Goal: Transaction & Acquisition: Book appointment/travel/reservation

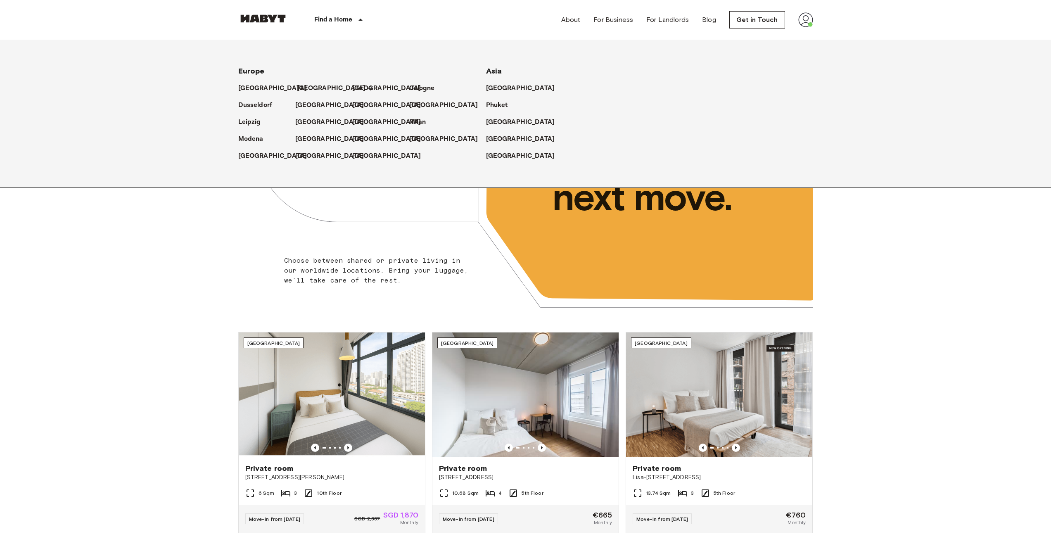
click at [302, 86] on p "[GEOGRAPHIC_DATA]" at bounding box center [331, 88] width 69 height 10
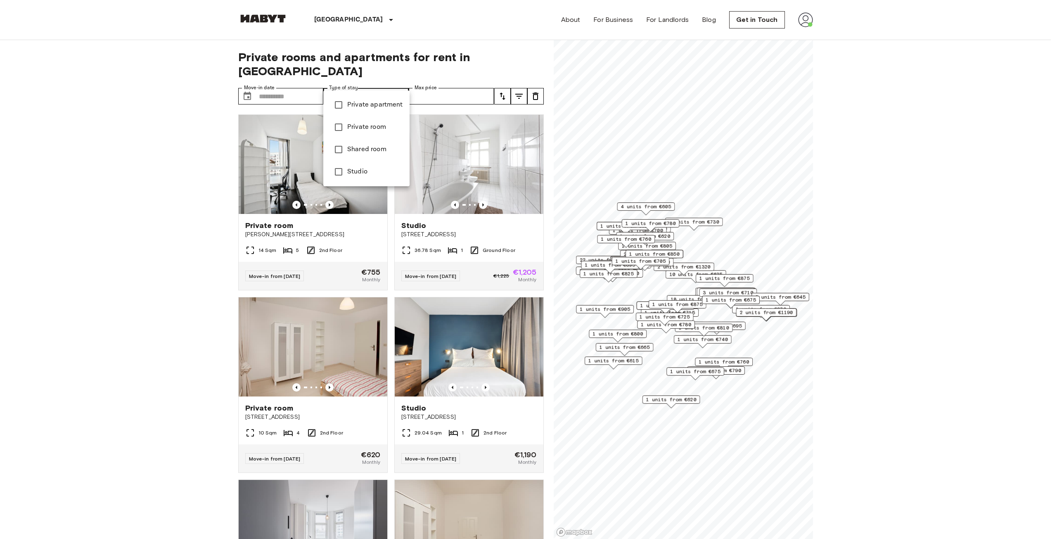
click at [373, 105] on span "Private apartment" at bounding box center [375, 105] width 56 height 10
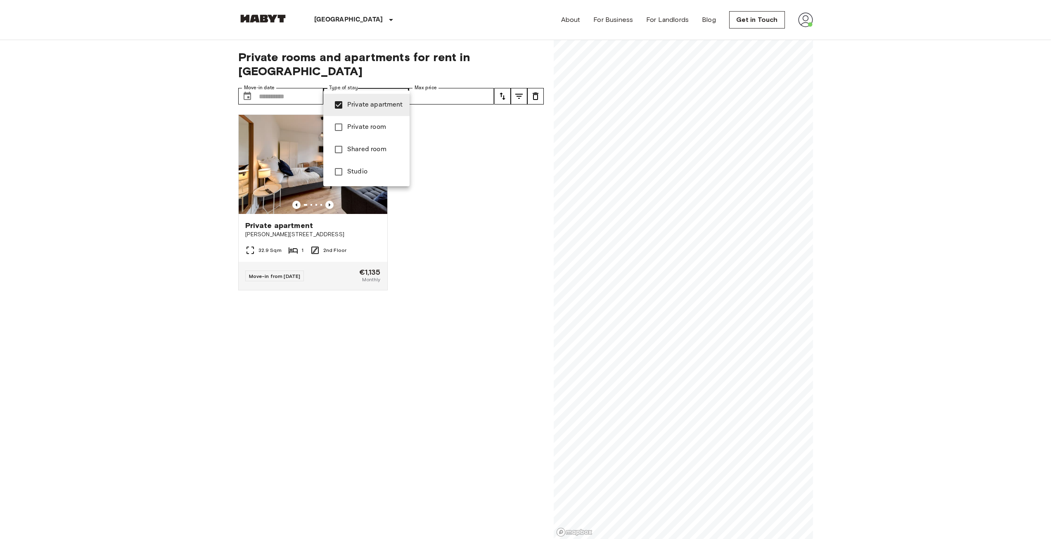
click at [354, 164] on li "Studio" at bounding box center [366, 172] width 86 height 22
type input "**********"
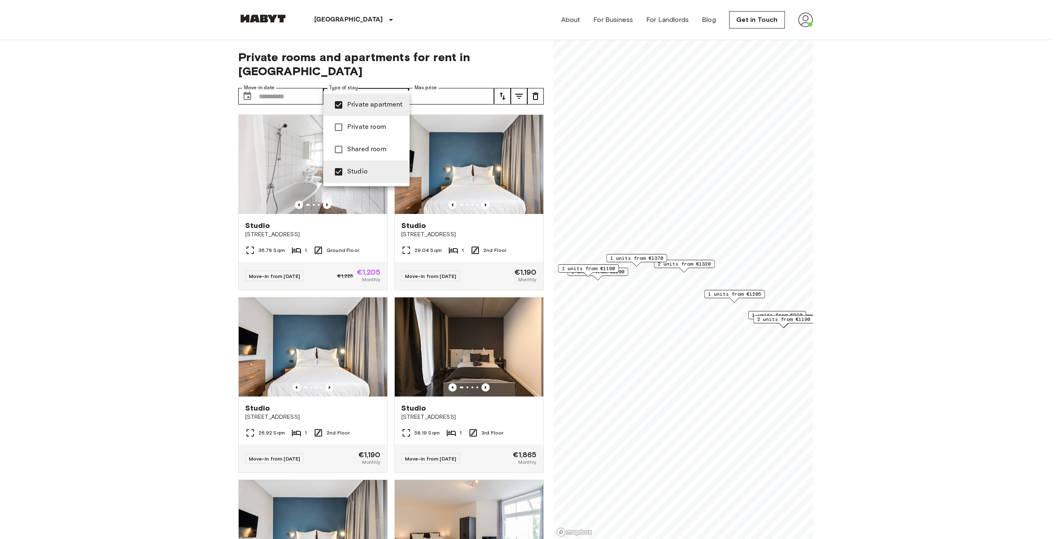
click at [733, 294] on div at bounding box center [528, 269] width 1057 height 539
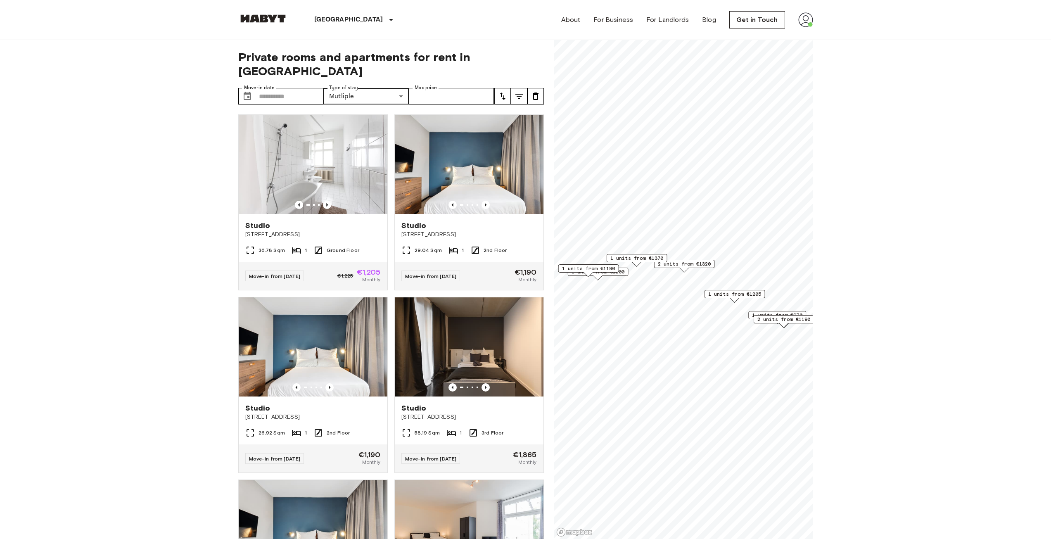
click at [739, 295] on span "1 units from €1205" at bounding box center [734, 293] width 53 height 7
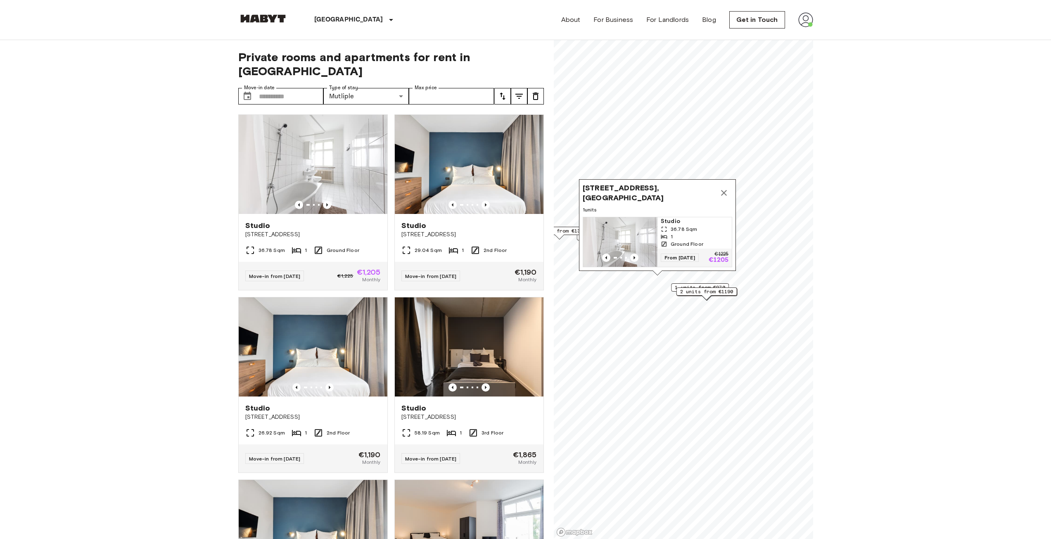
click at [726, 190] on icon "Map marker" at bounding box center [724, 193] width 6 height 6
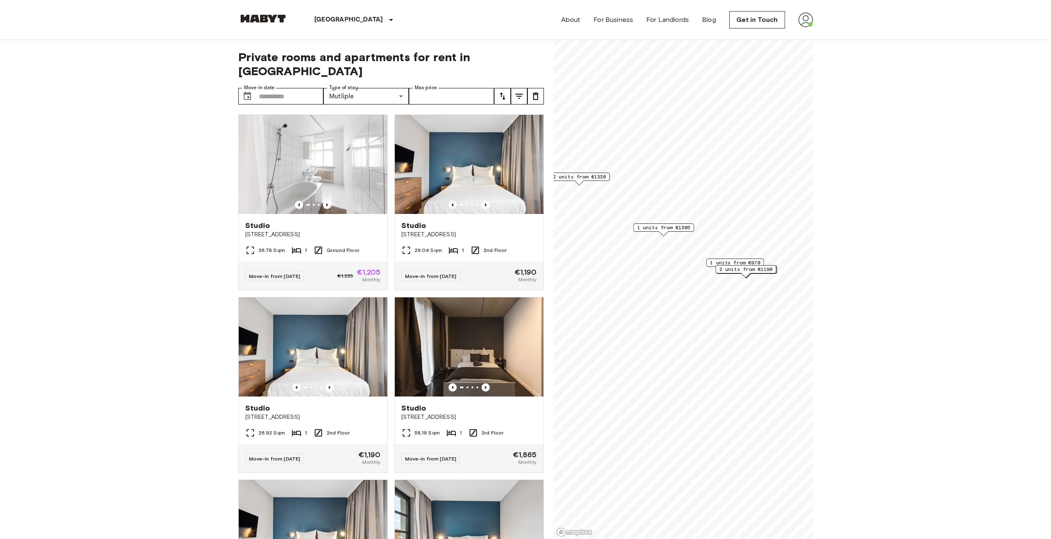
click at [655, 230] on span "1 units from €1205" at bounding box center [663, 227] width 53 height 7
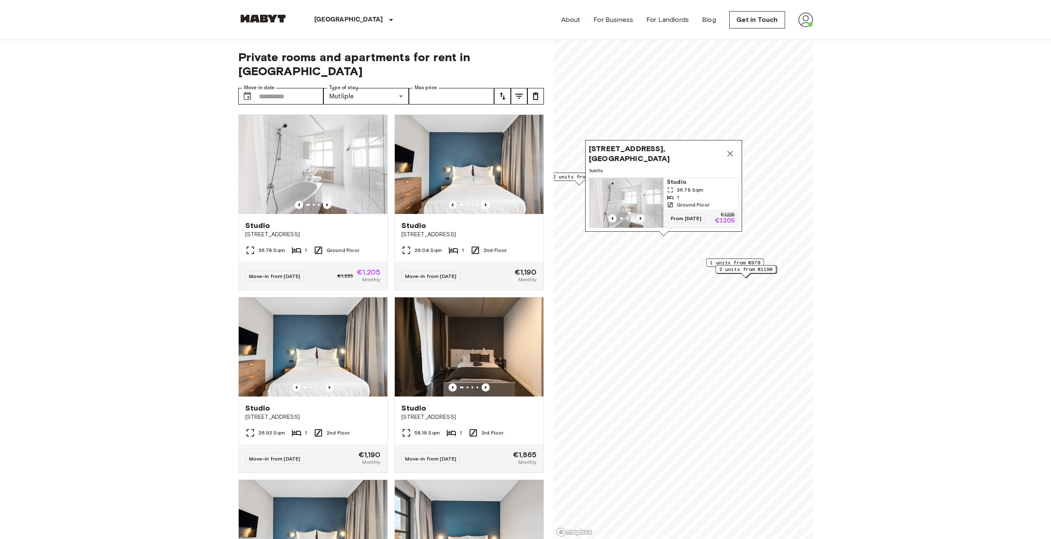
click at [709, 264] on div "1 units from €970" at bounding box center [735, 263] width 58 height 8
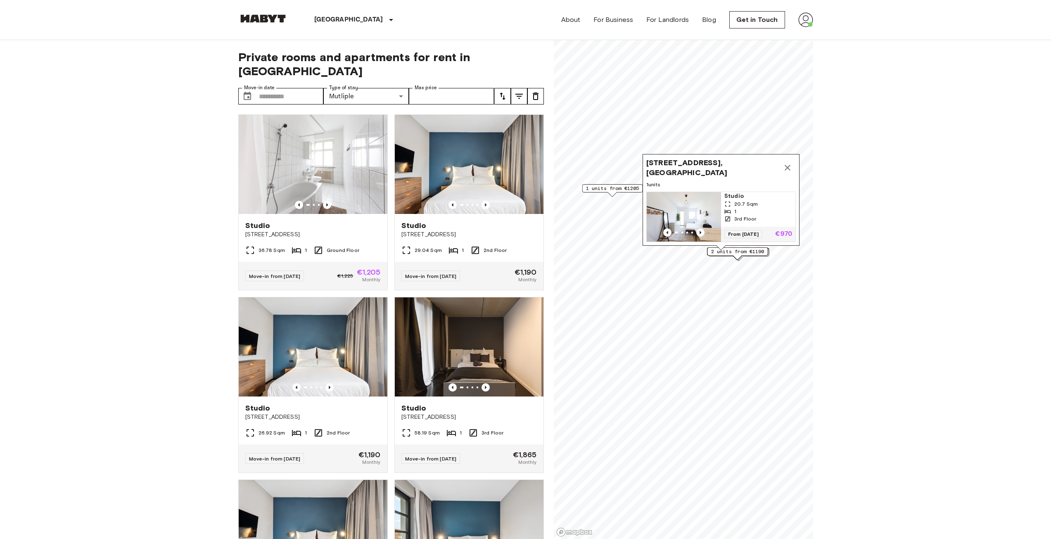
click at [784, 163] on icon "Map marker" at bounding box center [788, 168] width 10 height 10
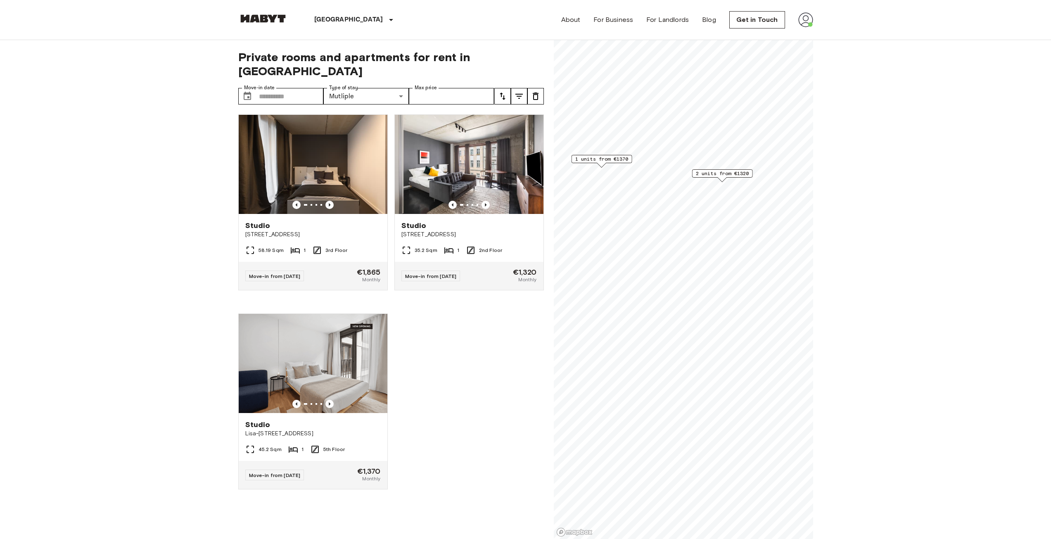
click at [593, 158] on span "1 units from €1370" at bounding box center [601, 158] width 53 height 7
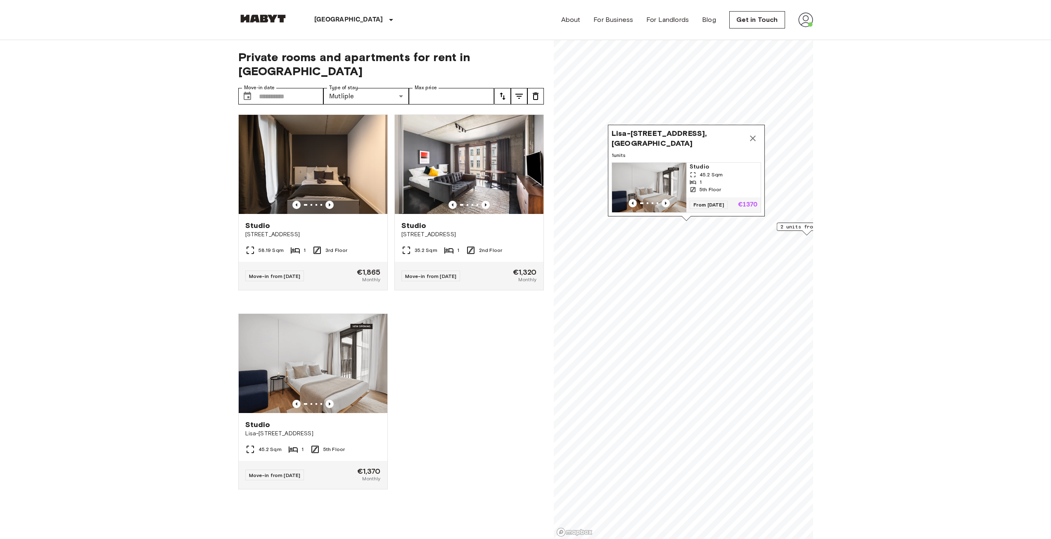
click at [751, 133] on icon "Map marker" at bounding box center [753, 138] width 10 height 10
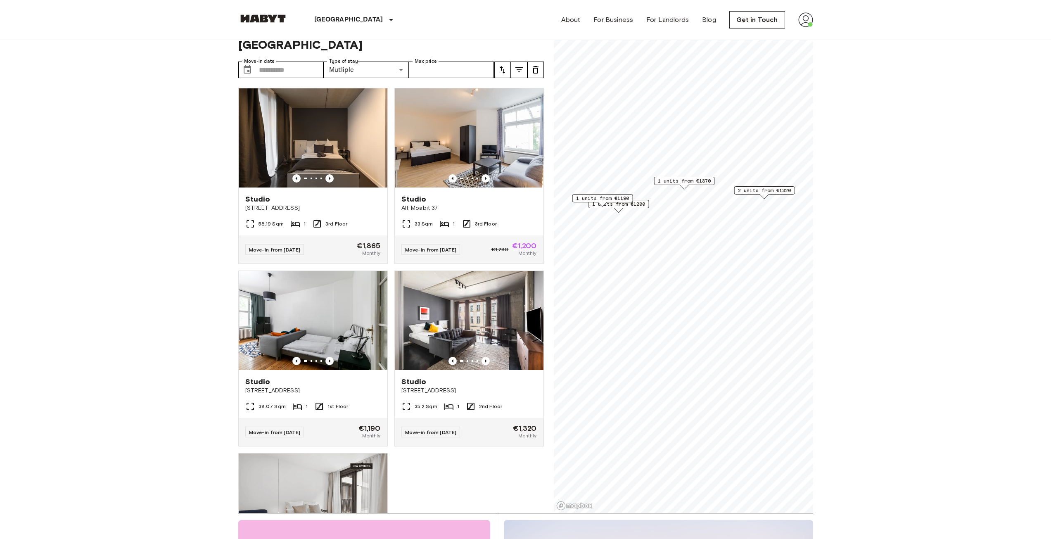
scroll to position [83, 0]
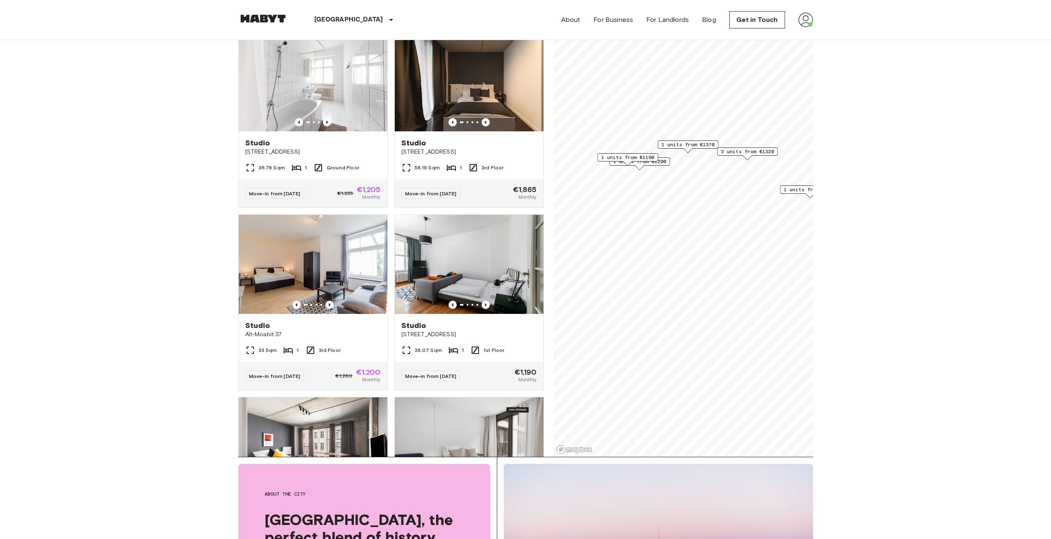
click at [804, 22] on img at bounding box center [805, 19] width 15 height 15
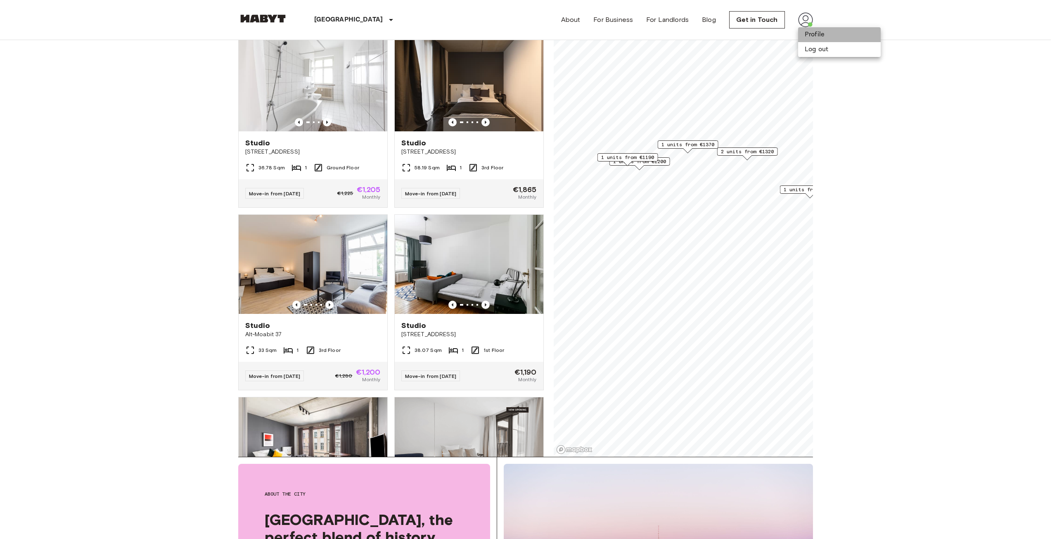
click at [820, 38] on li "Profile" at bounding box center [839, 34] width 83 height 15
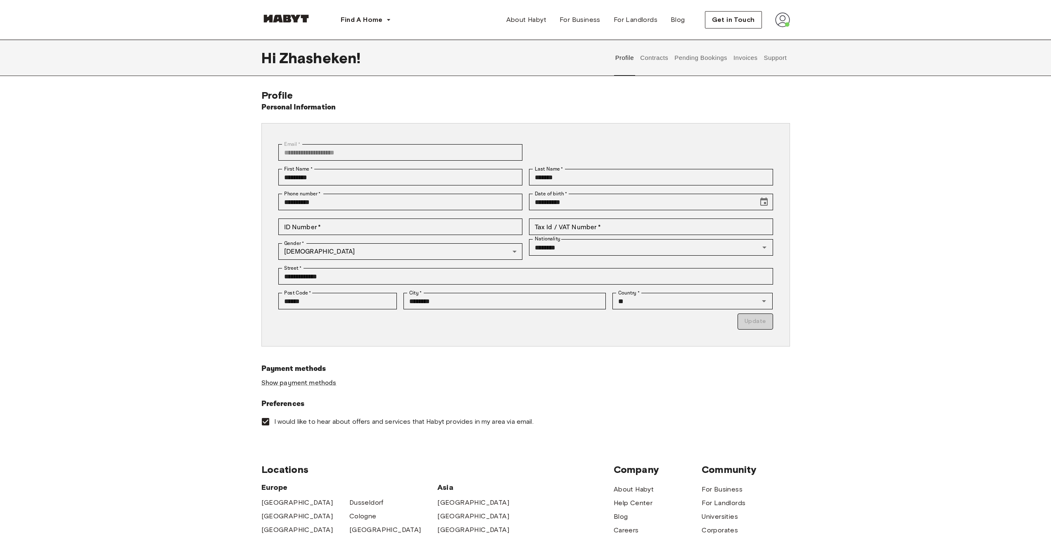
click at [656, 61] on button "Contracts" at bounding box center [654, 58] width 30 height 36
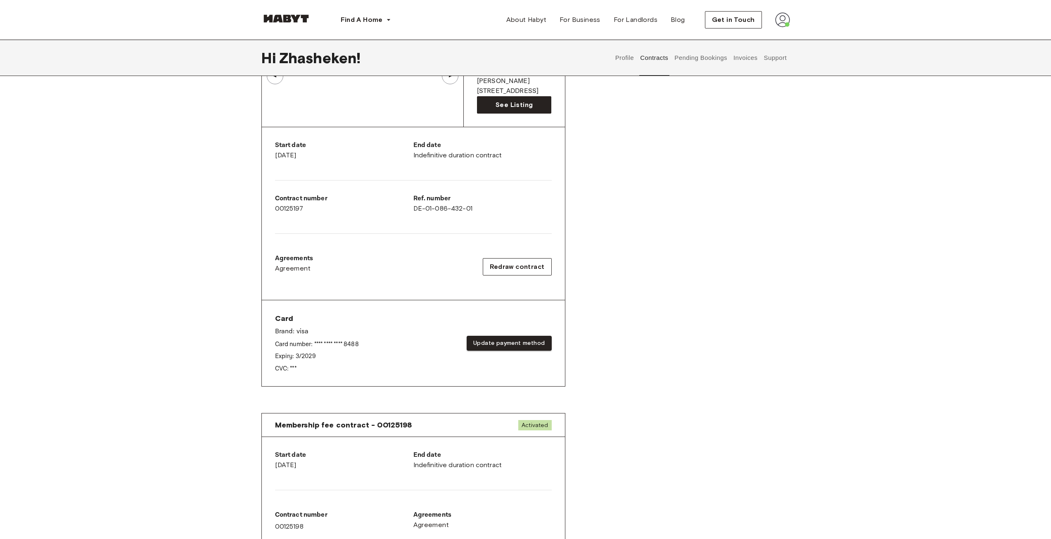
scroll to position [83, 0]
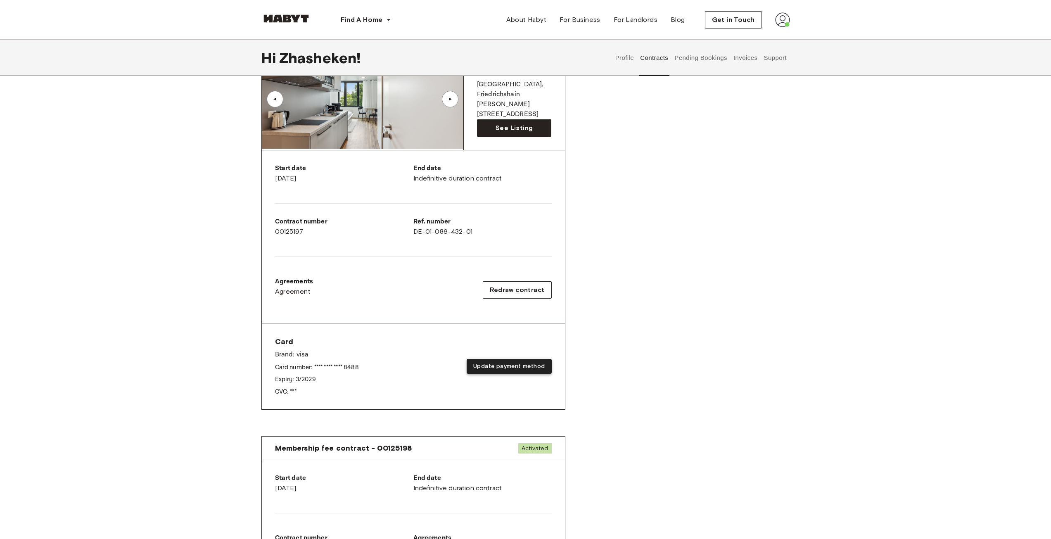
click at [494, 364] on button "Update payment method" at bounding box center [509, 366] width 85 height 15
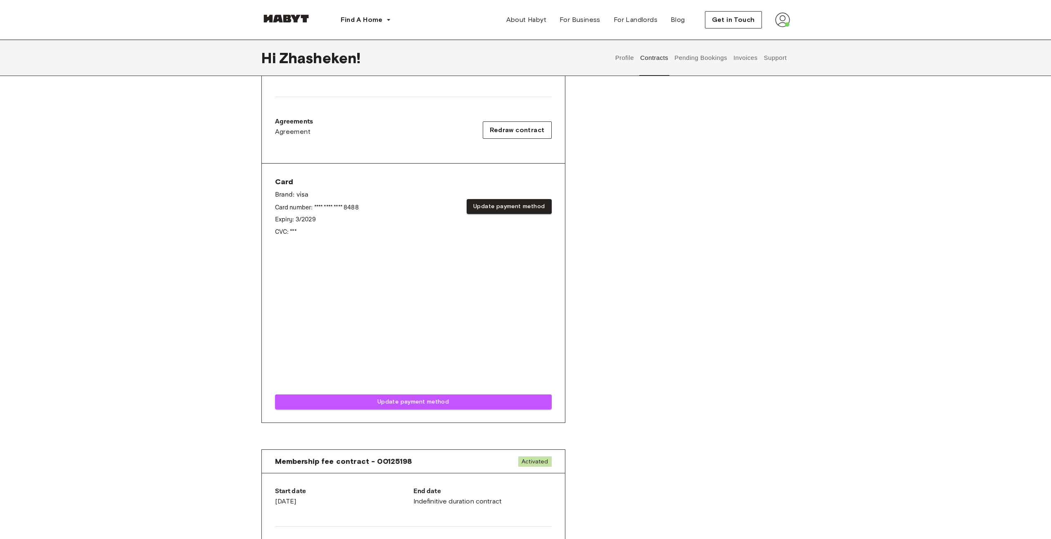
scroll to position [248, 0]
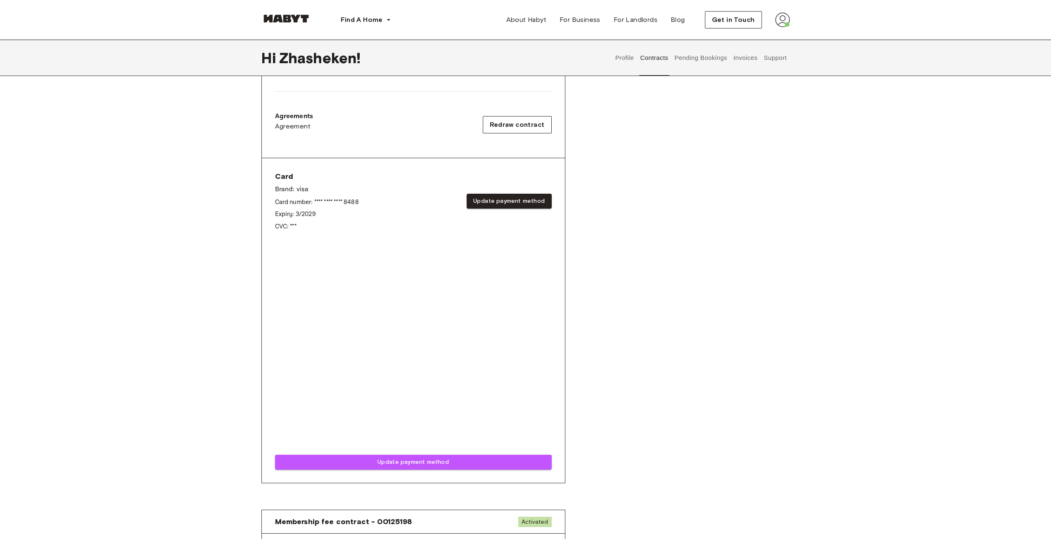
click at [645, 287] on div "Rent contract - 00125197 Activated ▲ ▲ Your Stay BERLIN , Friedrichshain Ingrid…" at bounding box center [525, 178] width 529 height 649
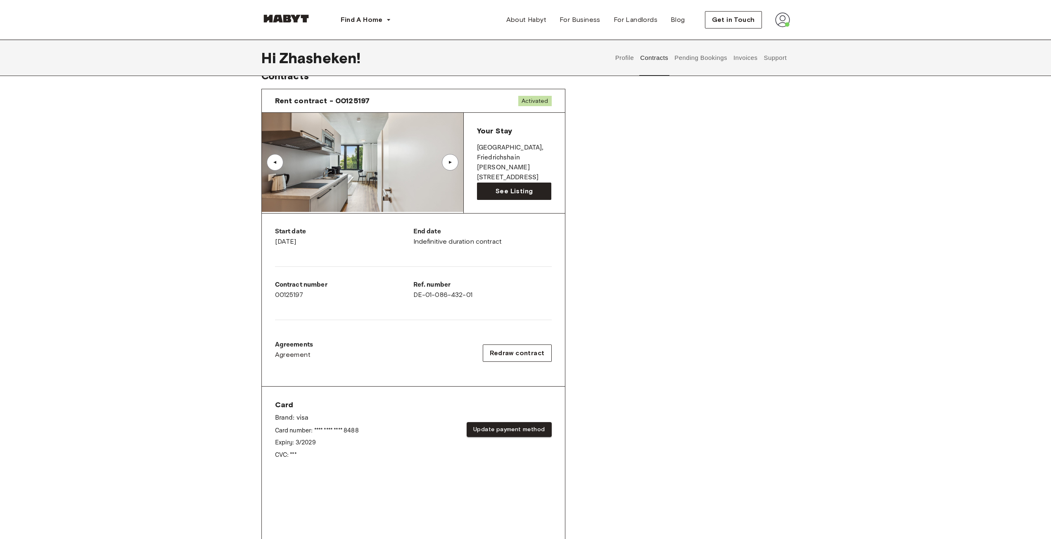
scroll to position [207, 0]
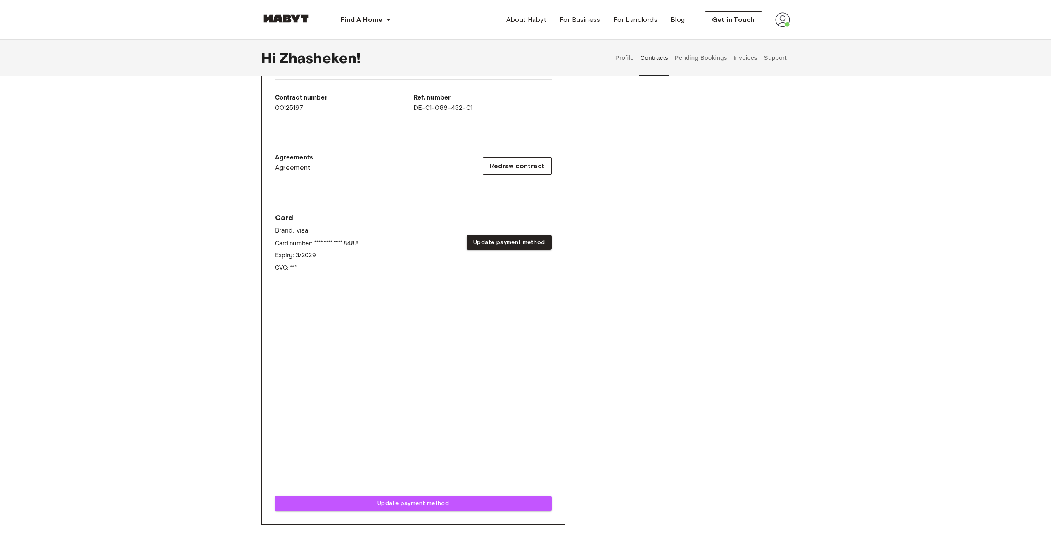
click at [640, 252] on div "Rent contract - 00125197 Activated ▲ ▲ Your Stay BERLIN , Friedrichshain Ingrid…" at bounding box center [525, 219] width 529 height 649
click at [701, 63] on button "Pending Bookings" at bounding box center [701, 58] width 55 height 36
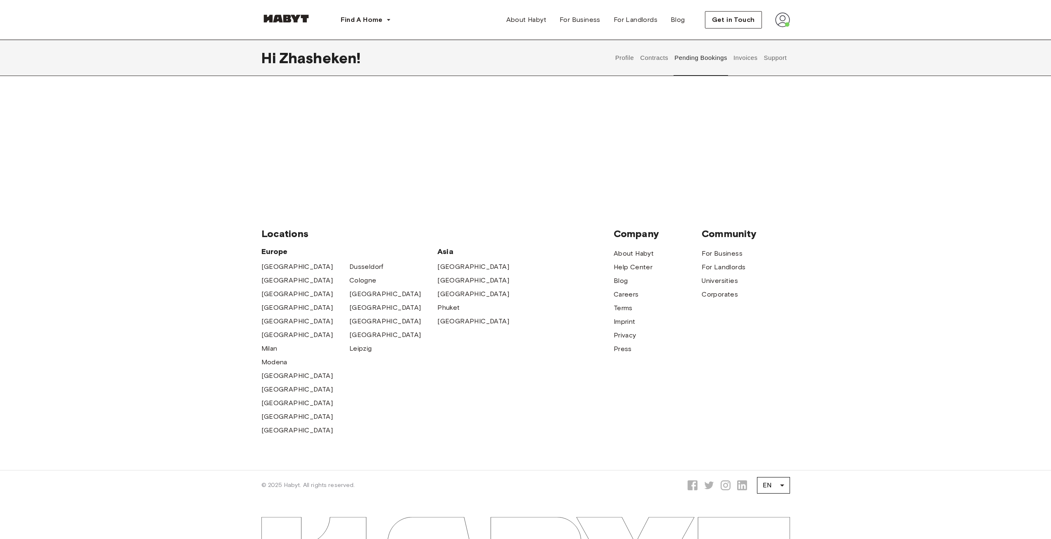
click at [668, 58] on button "Contracts" at bounding box center [654, 58] width 30 height 36
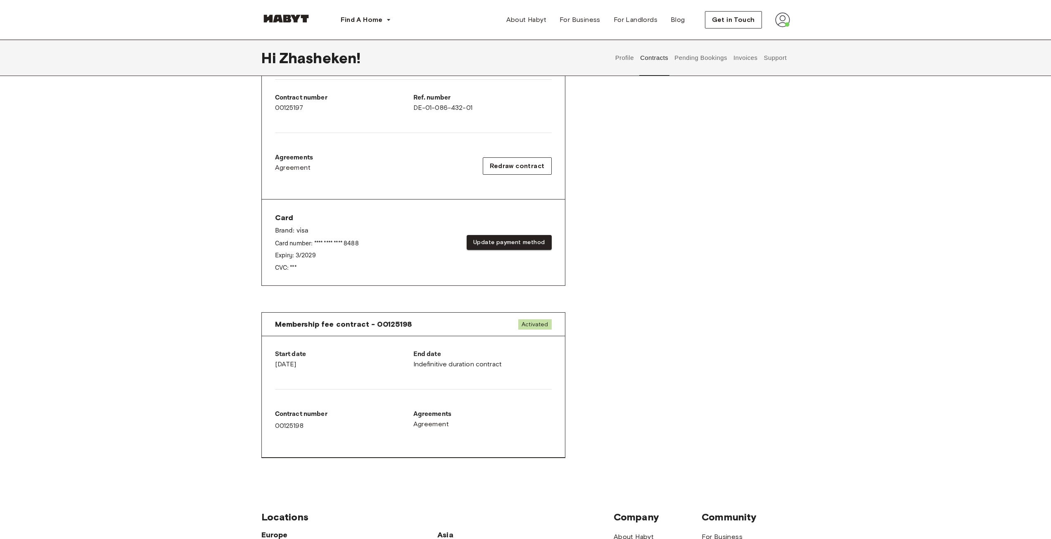
click at [746, 60] on button "Invoices" at bounding box center [745, 58] width 26 height 36
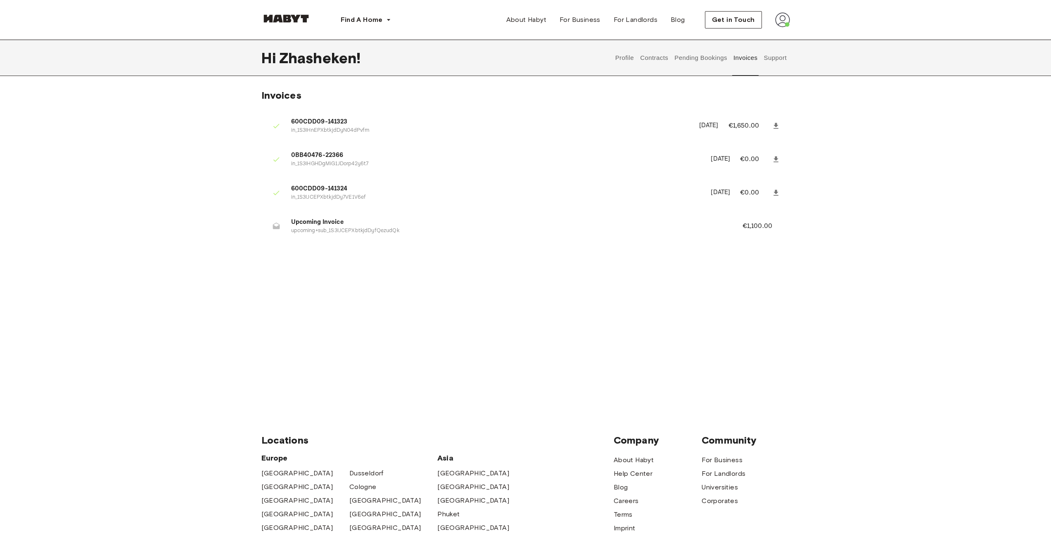
click at [285, 224] on div at bounding box center [279, 226] width 23 height 17
click at [301, 219] on span "Upcoming Invoice" at bounding box center [507, 223] width 432 height 10
click at [277, 226] on icon at bounding box center [276, 226] width 8 height 8
drag, startPoint x: 305, startPoint y: 229, endPoint x: 399, endPoint y: 228, distance: 93.8
click at [383, 230] on p "upcoming+sub_1S3IJCEPXbtkjdDyfQezudQk" at bounding box center [507, 231] width 432 height 8
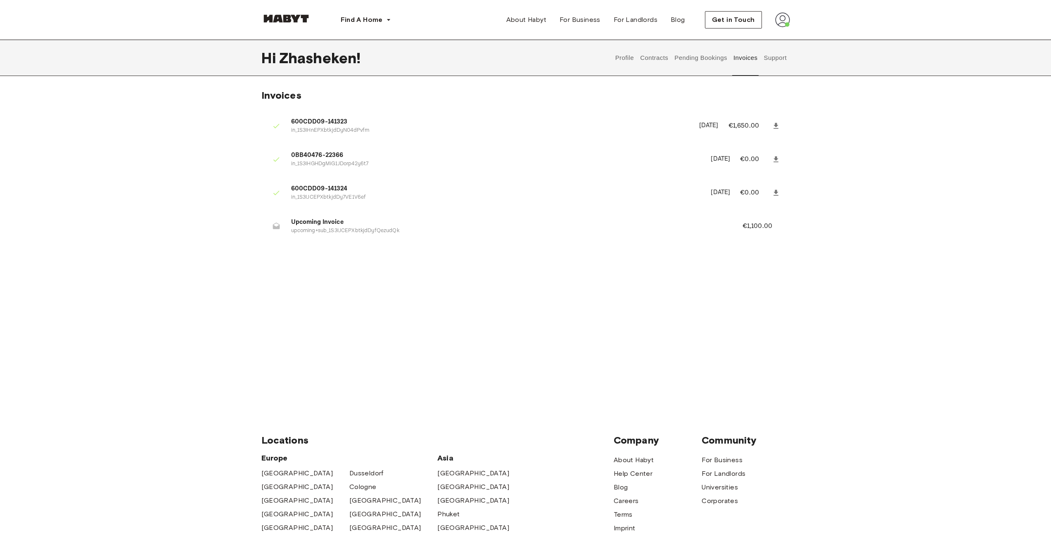
click at [586, 134] on p "in_1S3IHnEPXbtkjdDyN04dPvfm" at bounding box center [490, 131] width 398 height 8
click at [777, 126] on icon at bounding box center [776, 126] width 5 height 6
click at [619, 53] on button "Profile" at bounding box center [624, 58] width 21 height 36
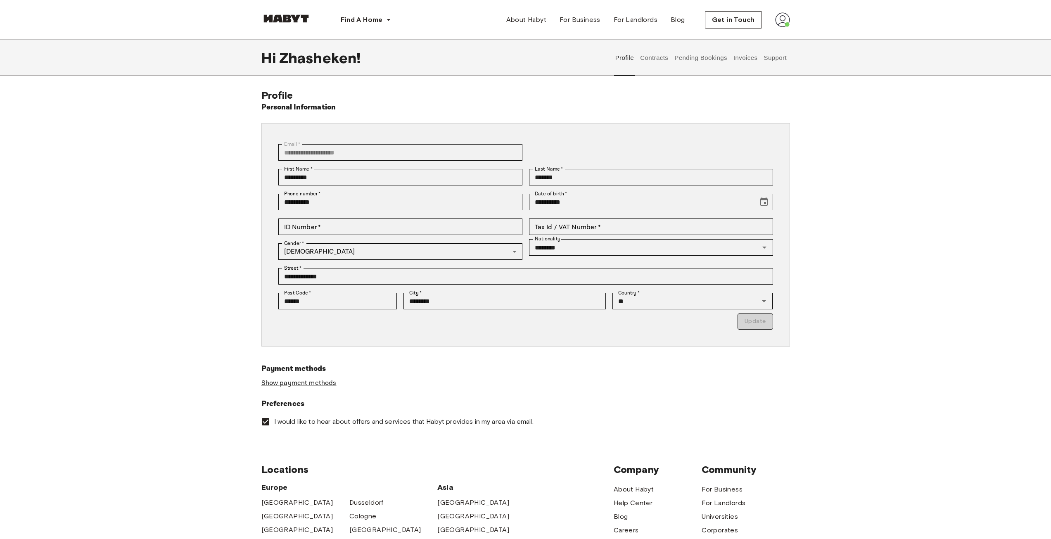
click at [653, 63] on button "Contracts" at bounding box center [654, 58] width 30 height 36
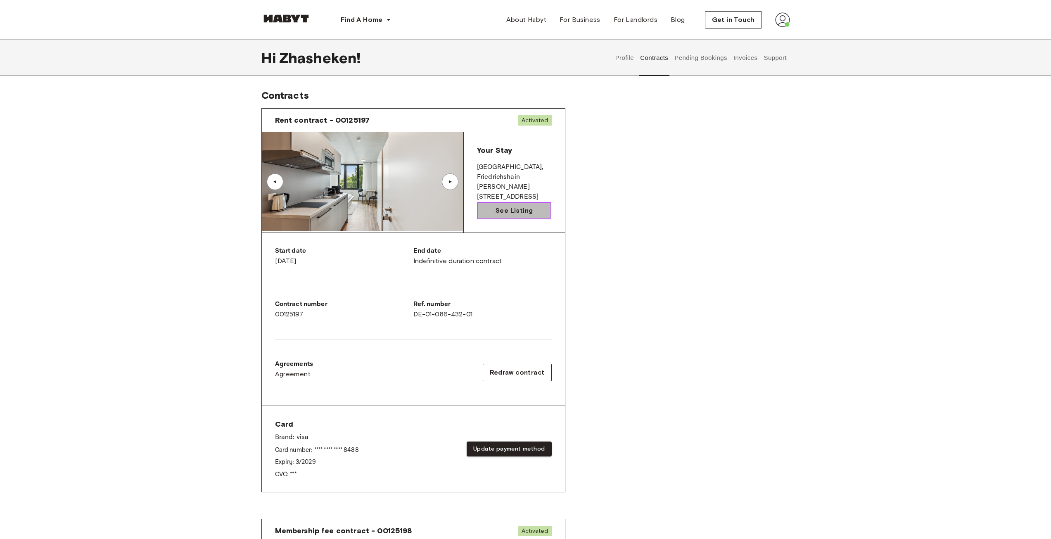
click at [516, 203] on link "See Listing" at bounding box center [514, 210] width 75 height 17
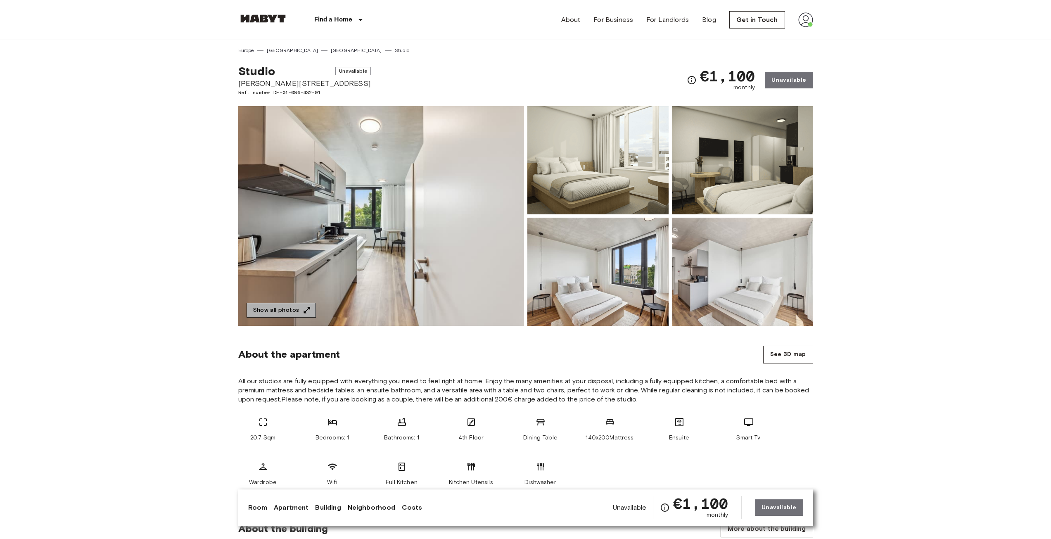
click at [295, 309] on button "Show all photos" at bounding box center [281, 310] width 69 height 15
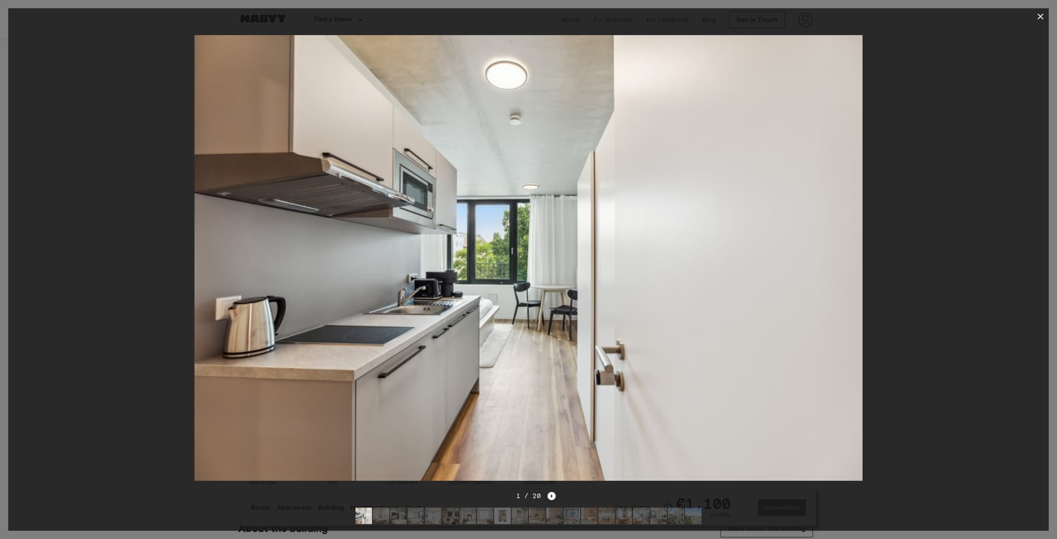
click at [384, 508] on img at bounding box center [381, 516] width 17 height 17
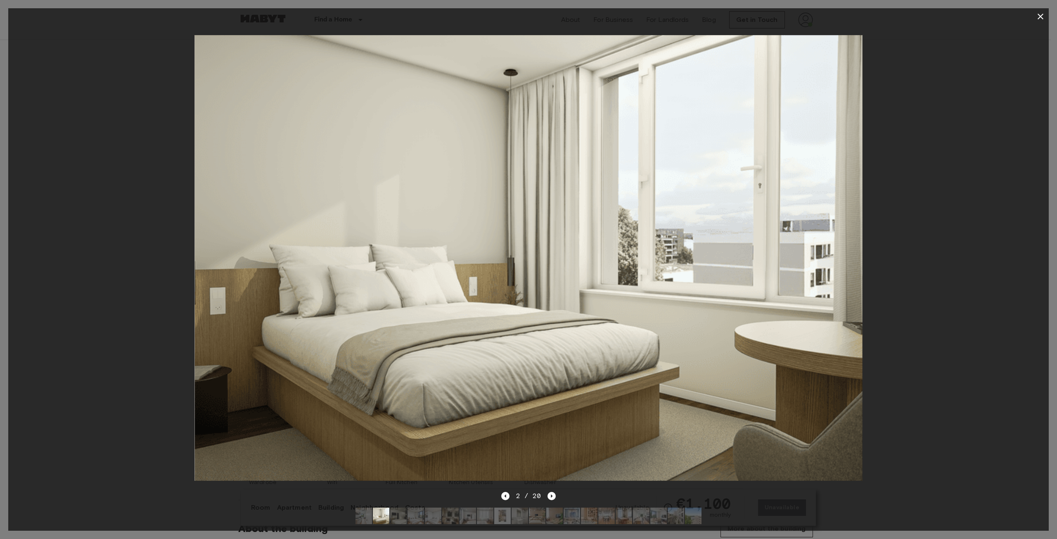
click at [400, 509] on img at bounding box center [398, 516] width 17 height 17
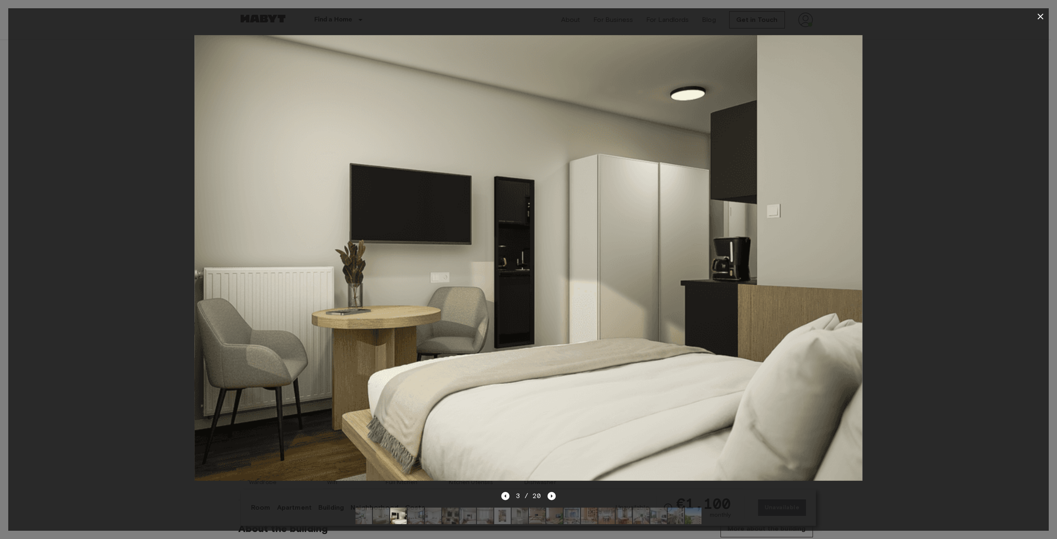
click at [419, 508] on img at bounding box center [416, 516] width 17 height 17
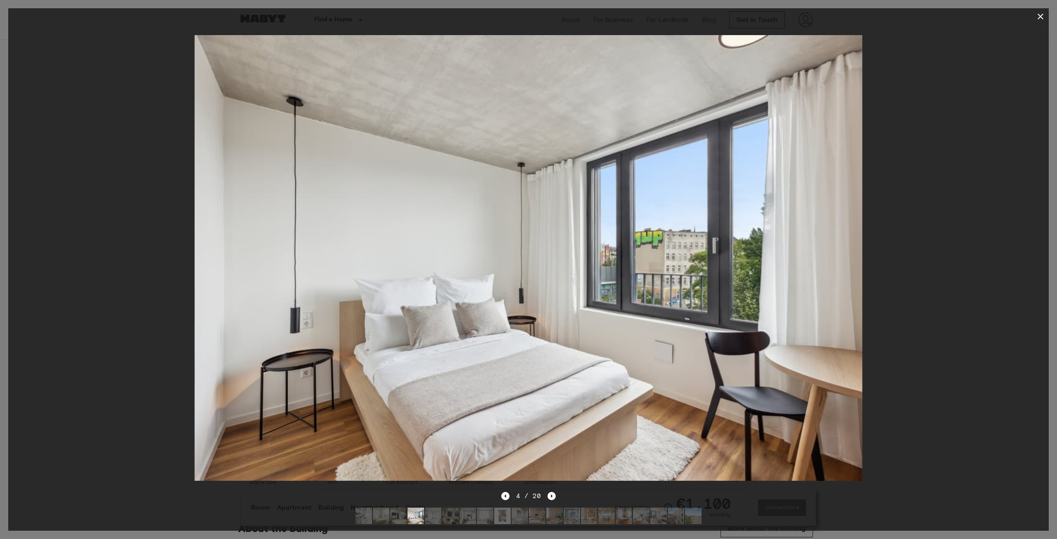
click at [430, 510] on img at bounding box center [433, 516] width 17 height 17
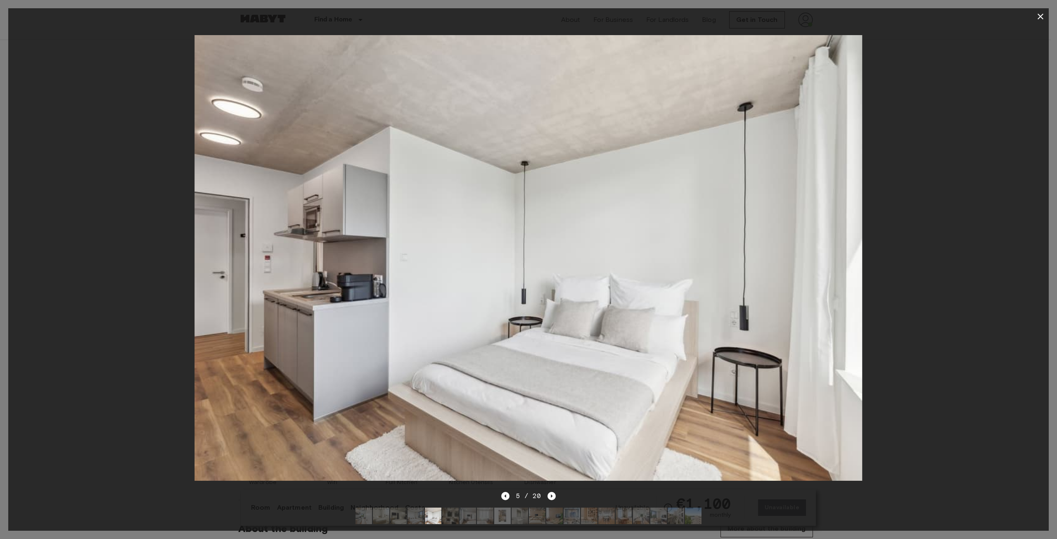
click at [455, 512] on img at bounding box center [450, 516] width 17 height 17
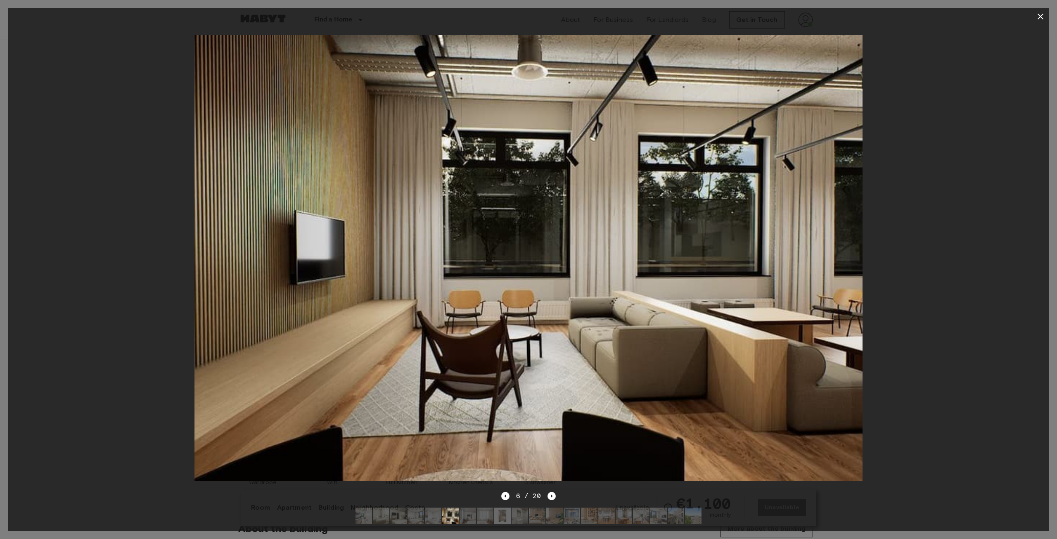
click at [473, 508] on img at bounding box center [468, 516] width 17 height 17
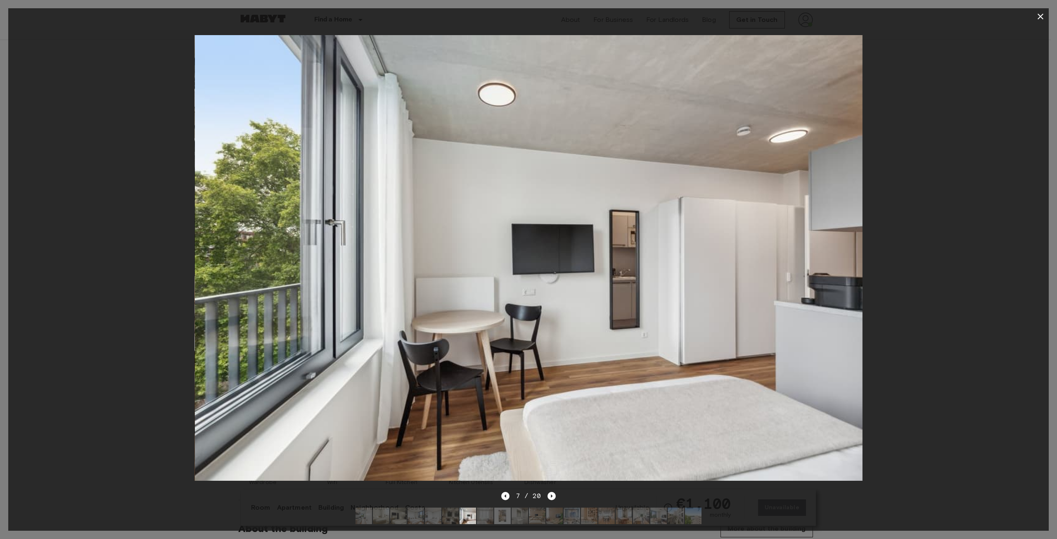
click at [492, 508] on img at bounding box center [485, 516] width 17 height 17
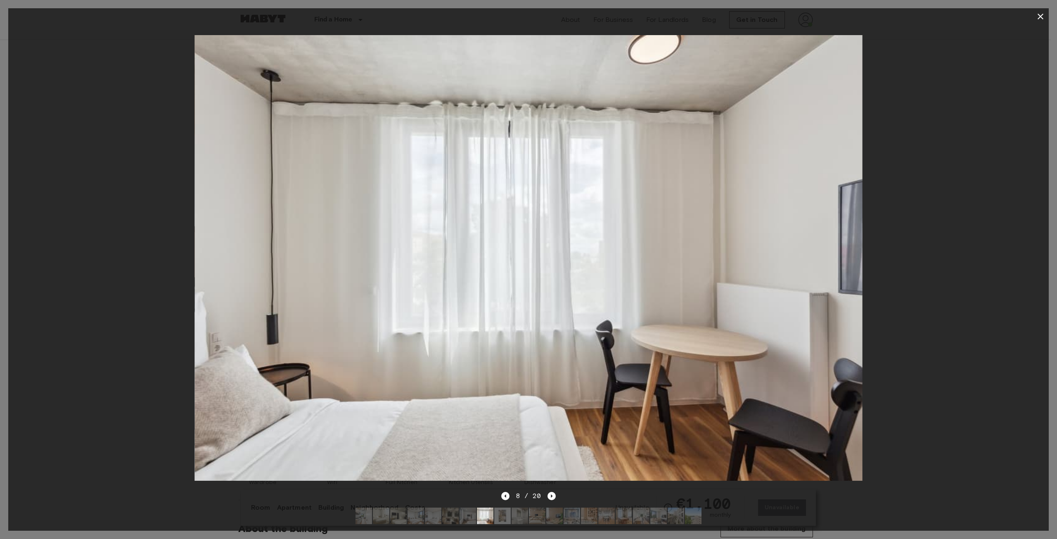
click at [517, 508] on img at bounding box center [520, 516] width 17 height 17
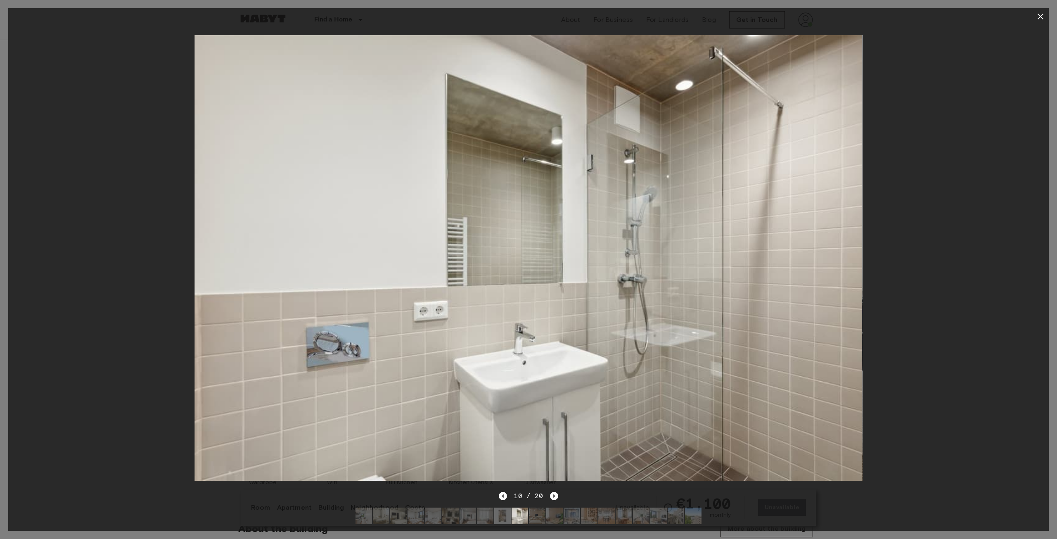
click at [532, 509] on img at bounding box center [537, 516] width 17 height 17
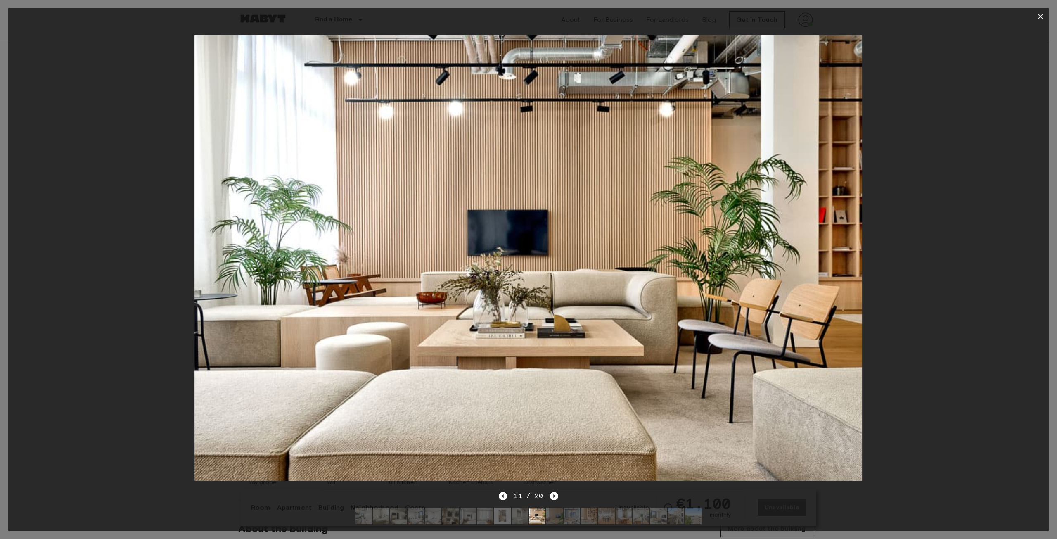
click at [558, 511] on img at bounding box center [554, 516] width 17 height 17
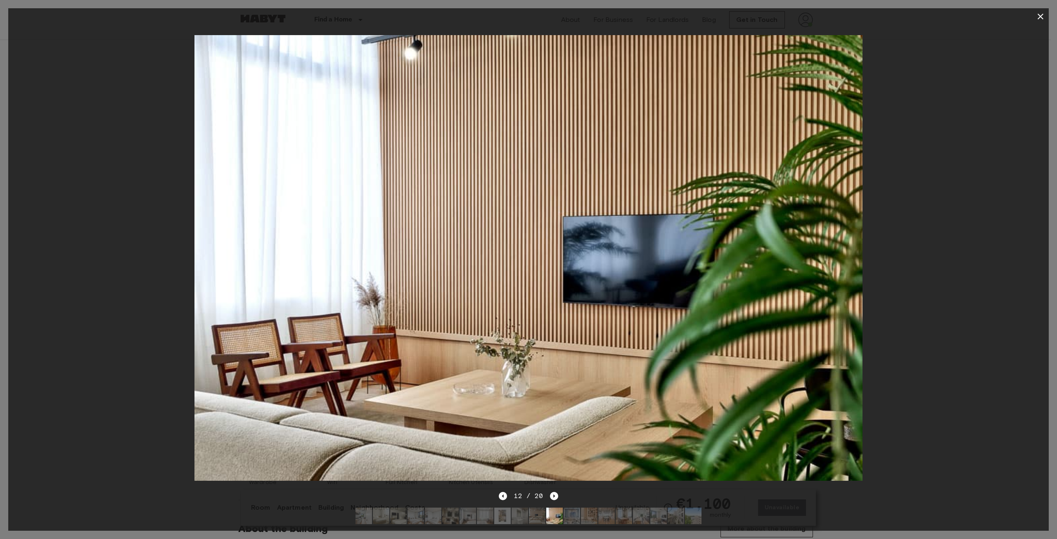
click at [573, 510] on img at bounding box center [572, 516] width 17 height 17
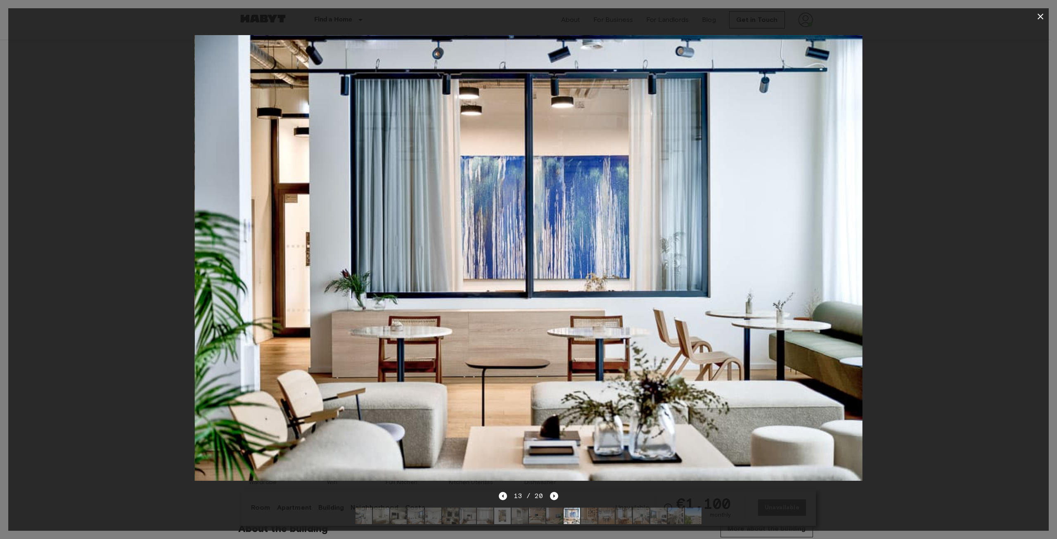
click at [591, 512] on img at bounding box center [589, 516] width 17 height 17
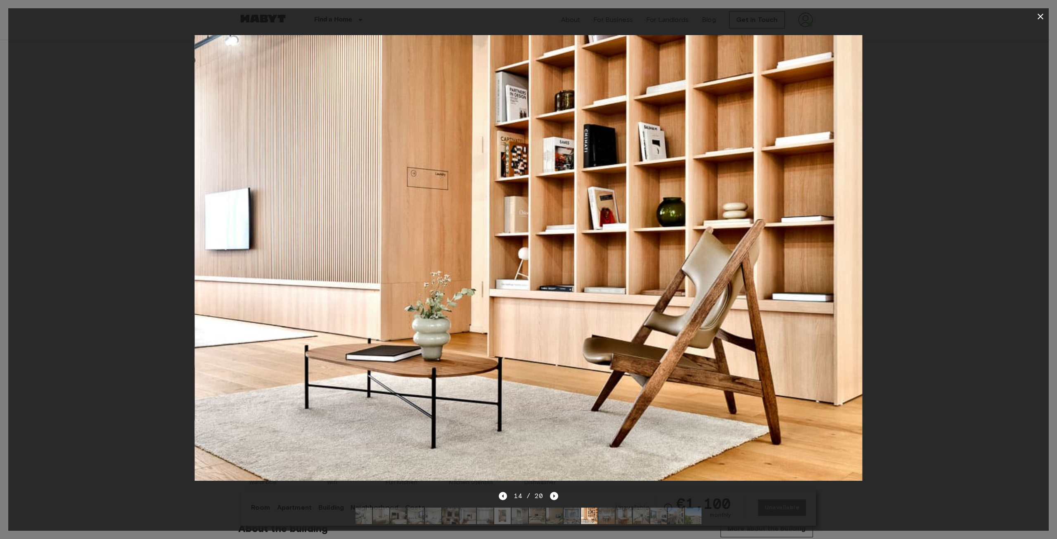
click at [74, 292] on div at bounding box center [528, 258] width 1041 height 466
click at [1041, 11] on button "button" at bounding box center [1041, 16] width 17 height 17
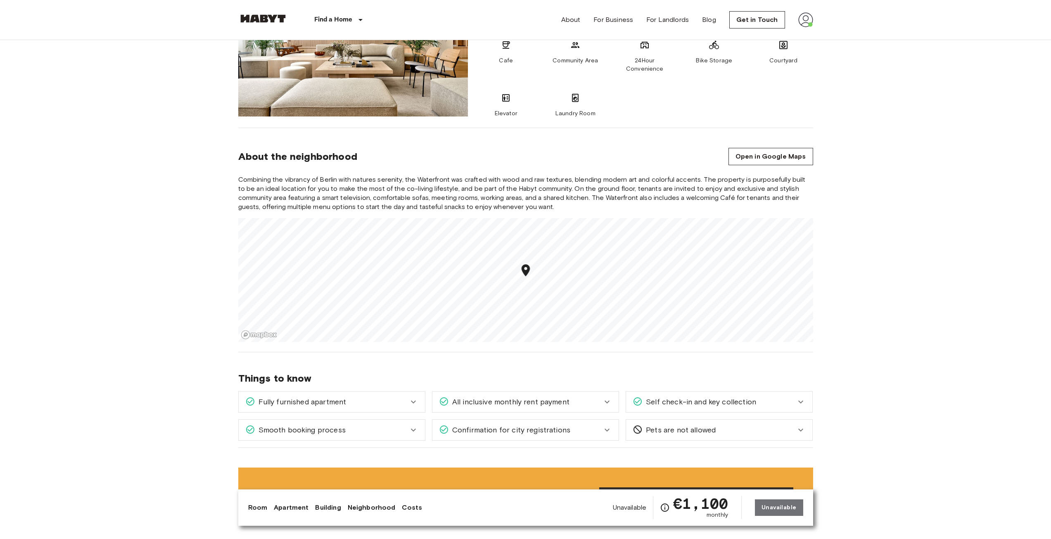
scroll to position [620, 0]
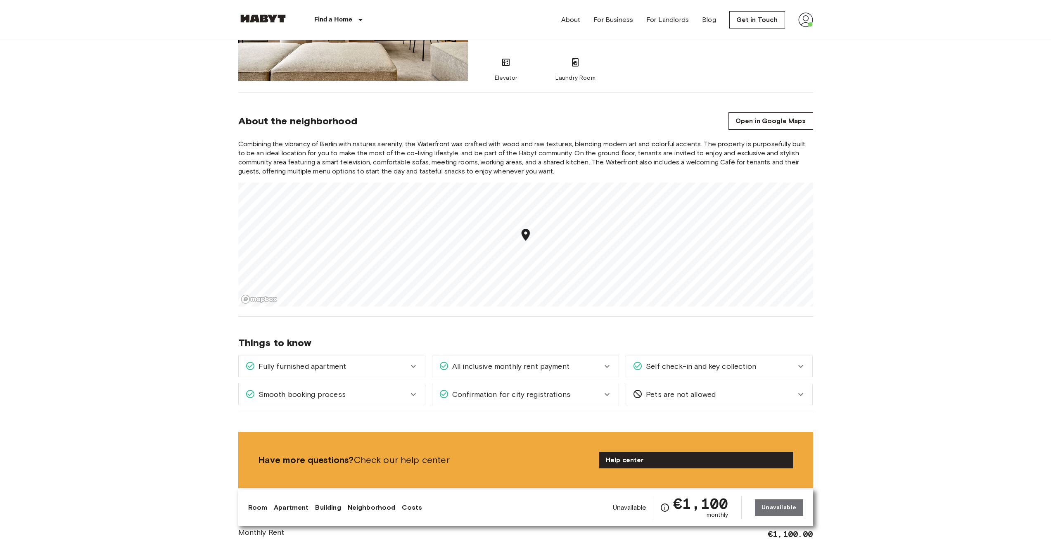
click at [328, 505] on link "Building" at bounding box center [328, 508] width 26 height 10
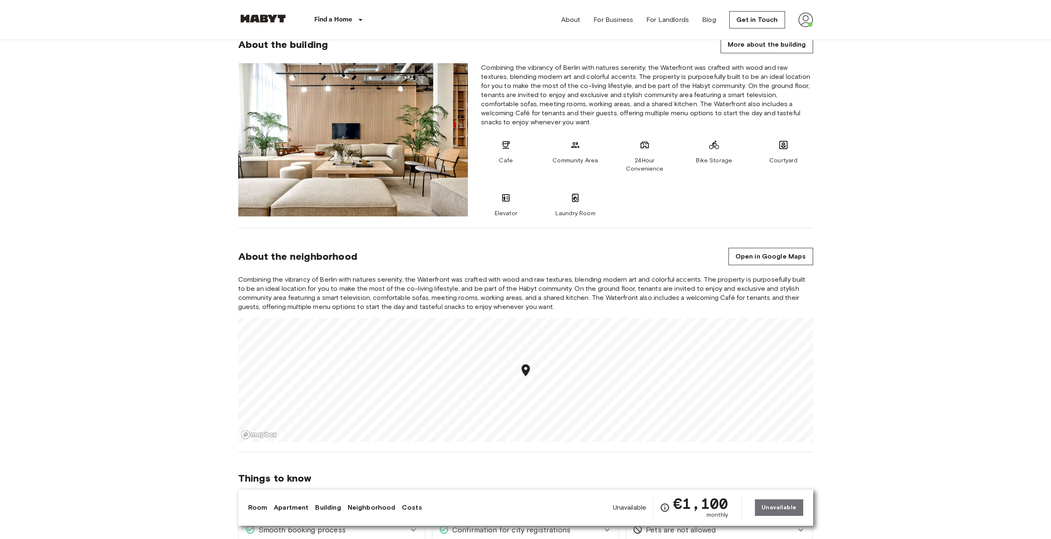
scroll to position [461, 0]
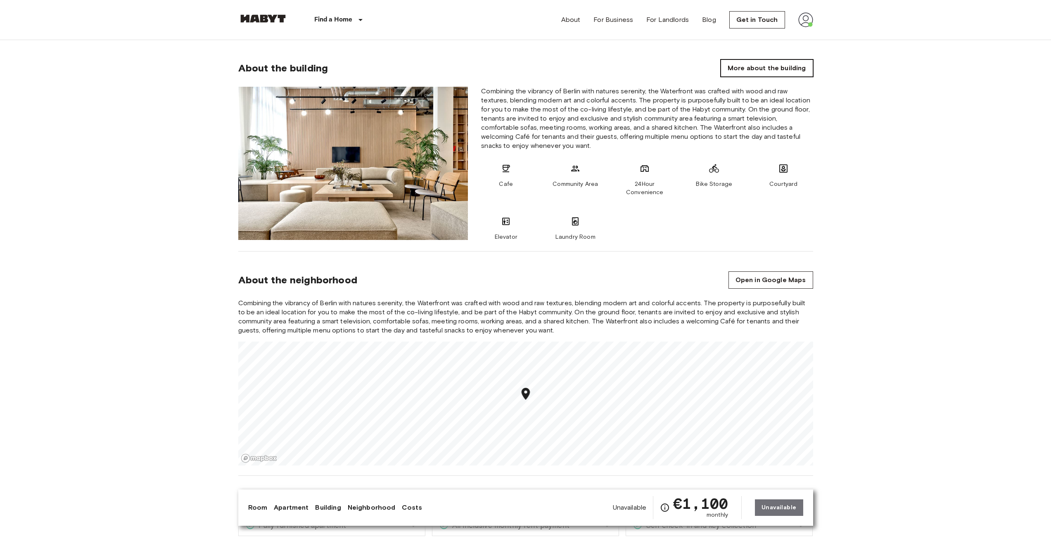
click at [769, 64] on link "More about the building" at bounding box center [767, 67] width 92 height 17
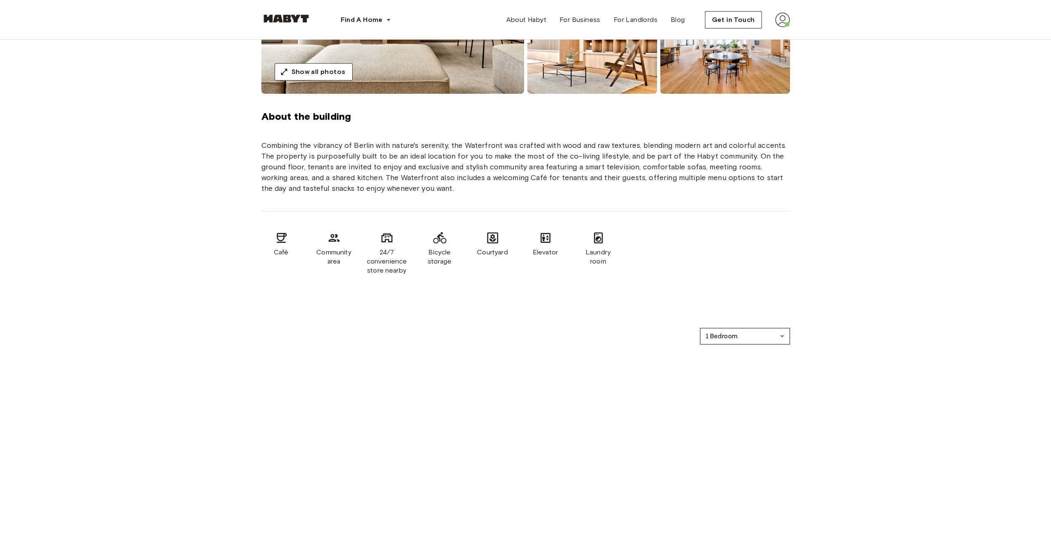
scroll to position [248, 0]
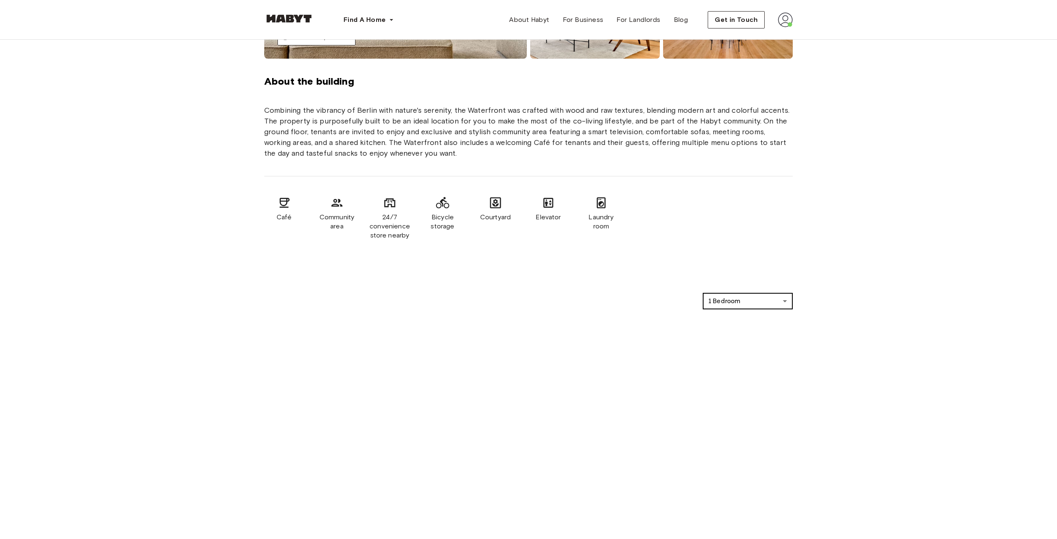
click at [722, 272] on div at bounding box center [528, 269] width 1057 height 539
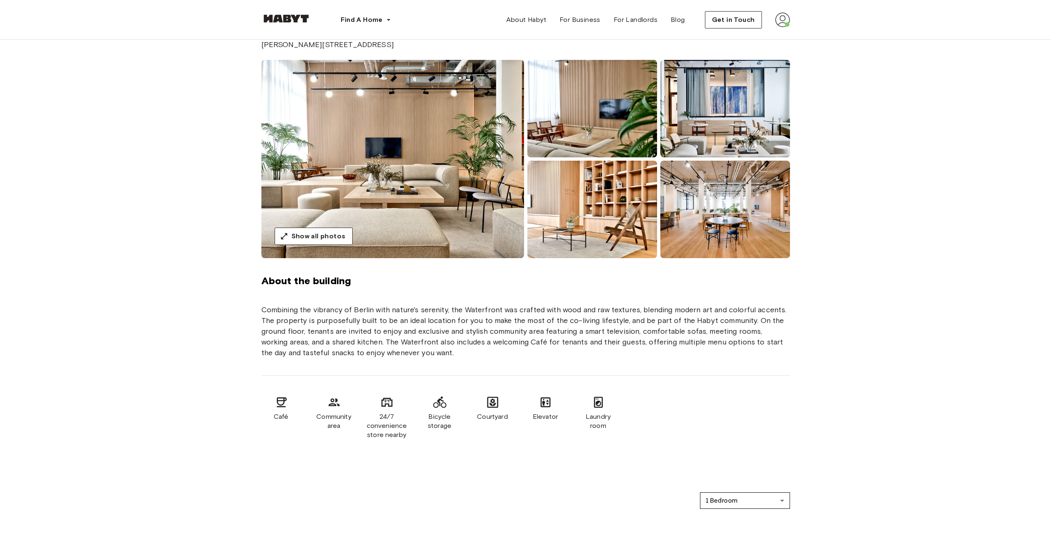
scroll to position [41, 0]
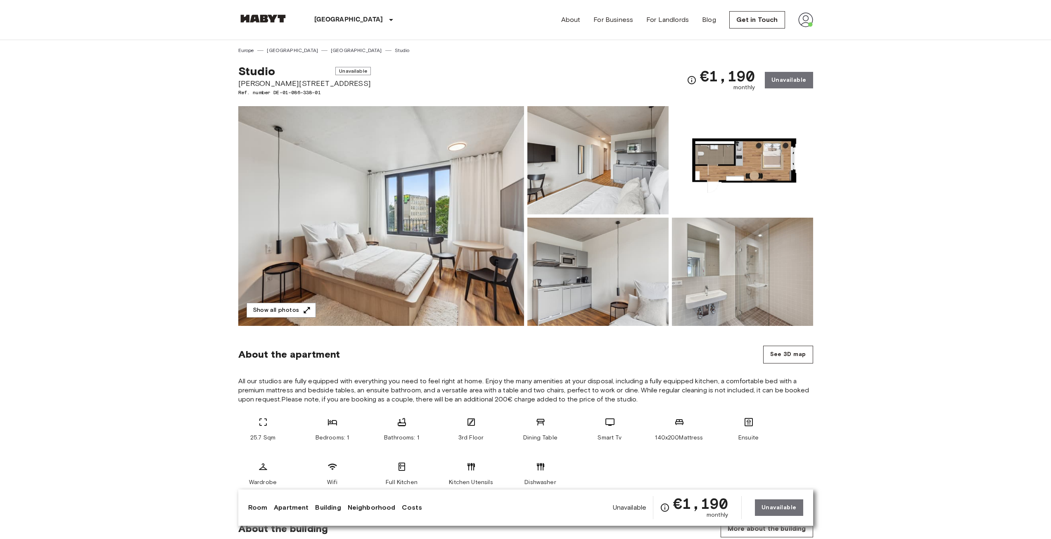
drag, startPoint x: 303, startPoint y: 310, endPoint x: 432, endPoint y: 340, distance: 131.9
click at [294, 311] on button "Show all photos" at bounding box center [281, 310] width 69 height 15
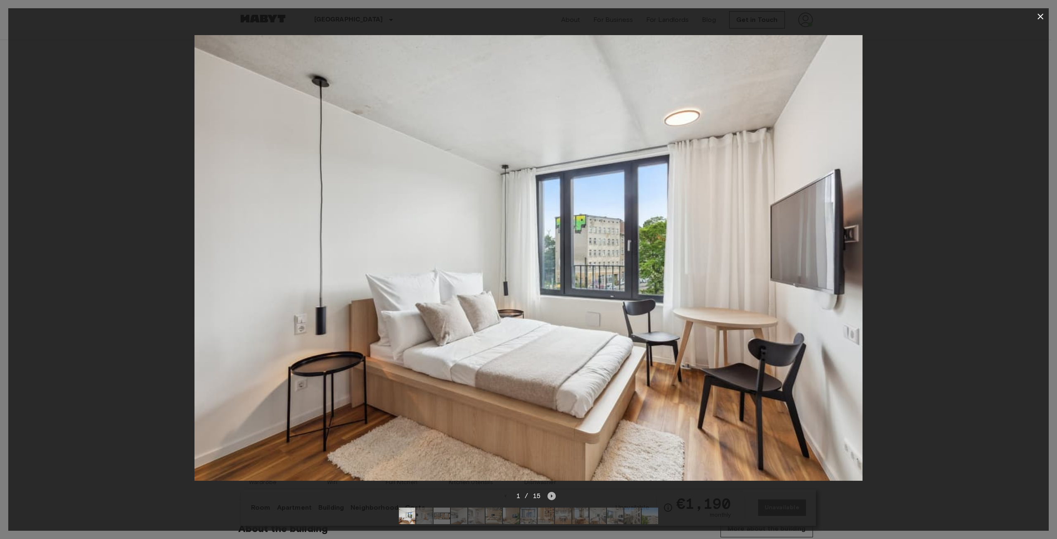
click at [550, 492] on icon "Next image" at bounding box center [552, 496] width 8 height 8
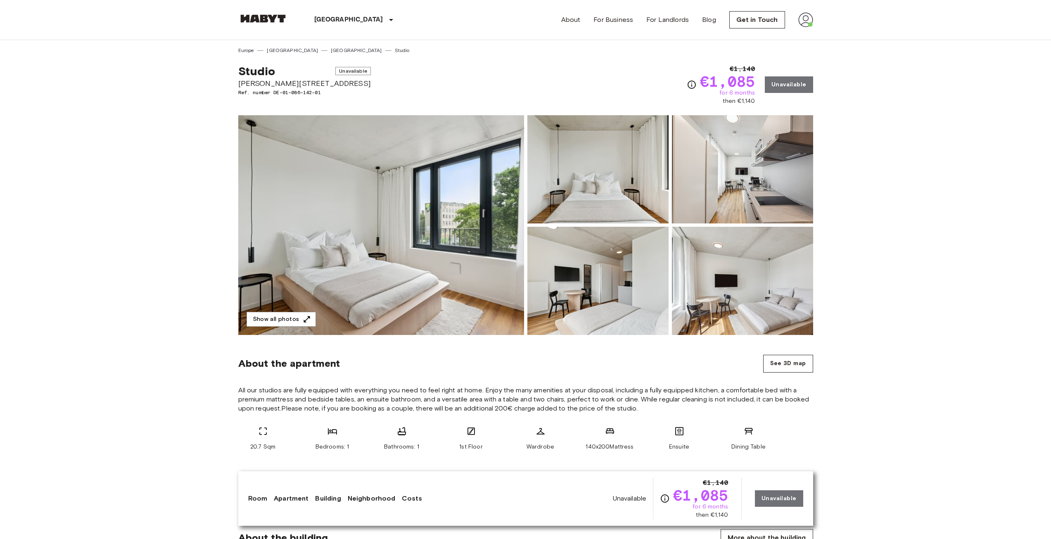
click at [622, 310] on img at bounding box center [597, 281] width 141 height 108
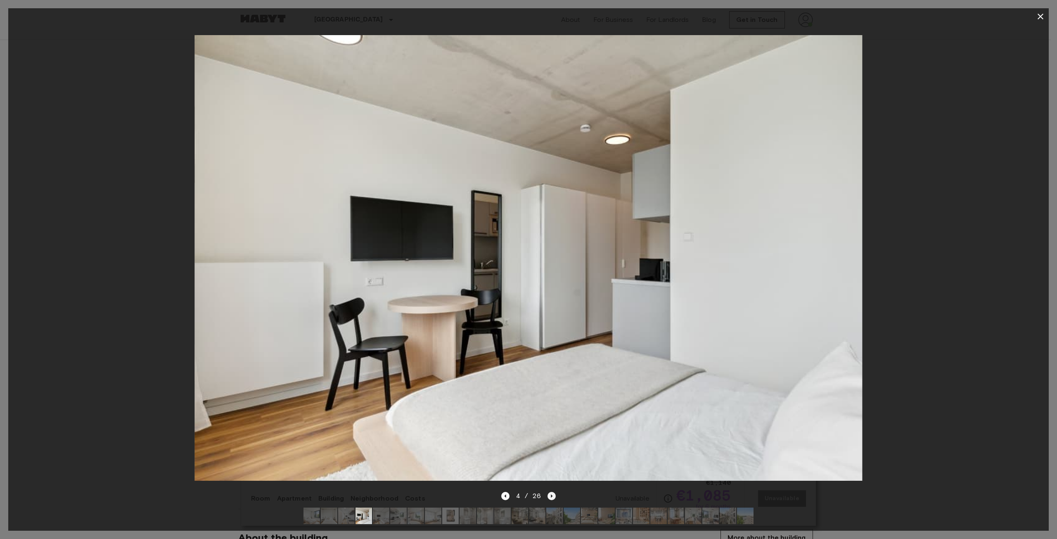
click at [552, 492] on icon "Next image" at bounding box center [552, 496] width 8 height 8
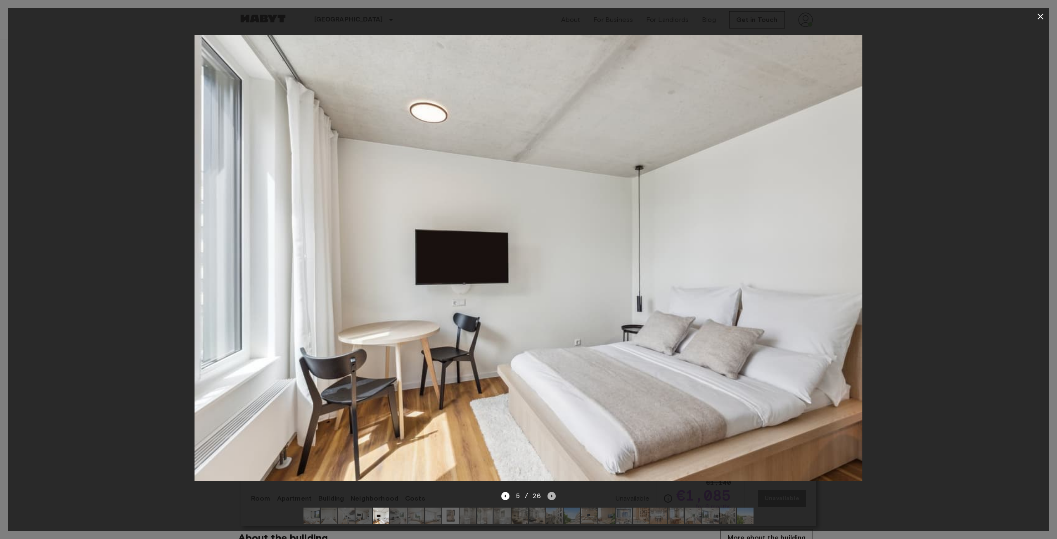
click at [552, 492] on icon "Next image" at bounding box center [552, 496] width 8 height 8
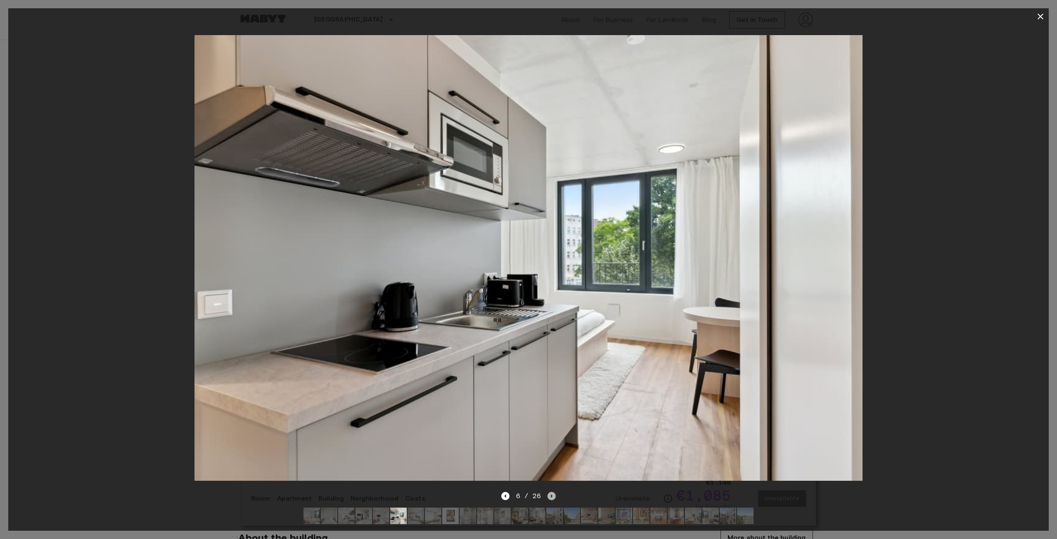
click at [552, 492] on icon "Next image" at bounding box center [552, 496] width 8 height 8
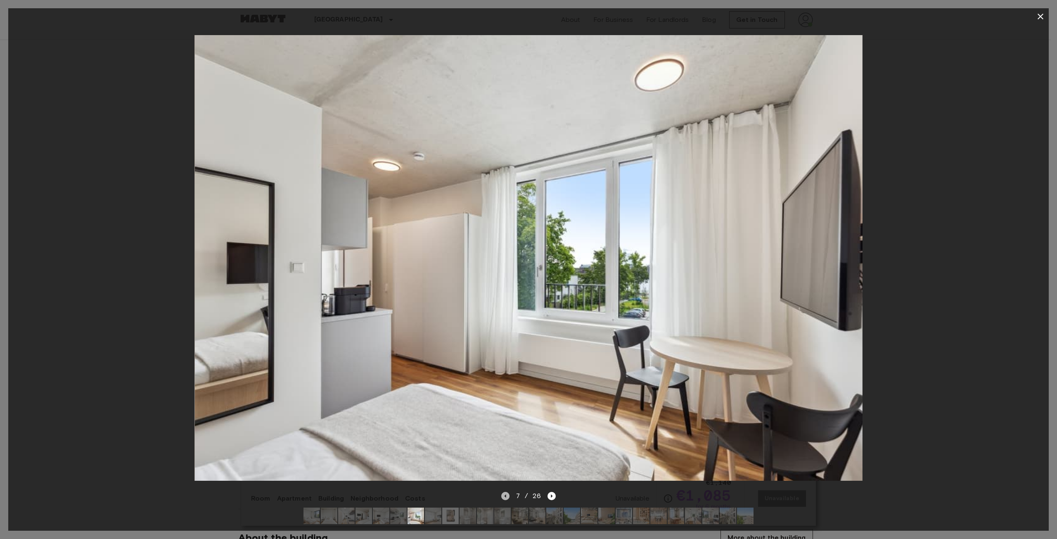
click at [504, 492] on icon "Previous image" at bounding box center [505, 496] width 8 height 8
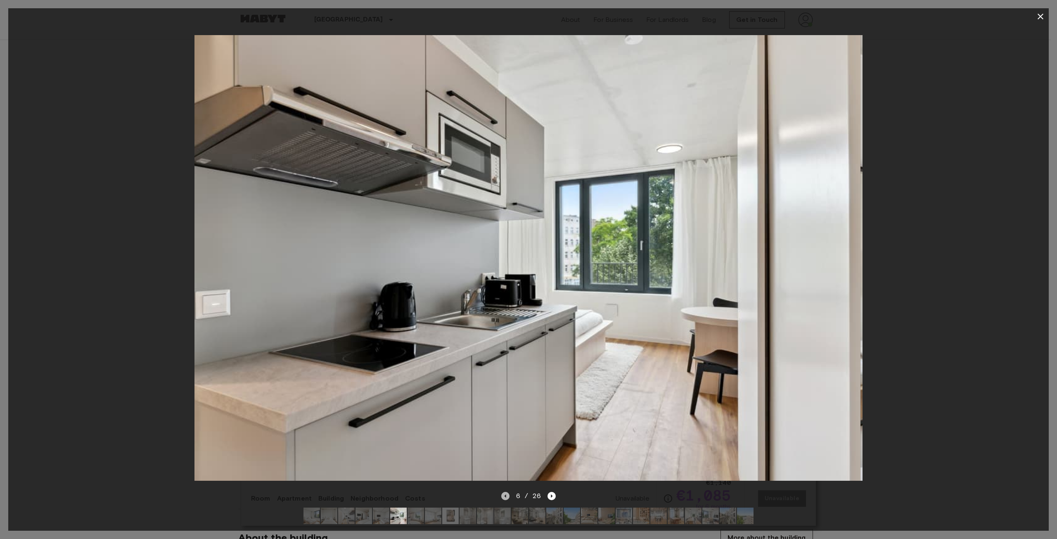
click at [504, 492] on icon "Previous image" at bounding box center [505, 496] width 8 height 8
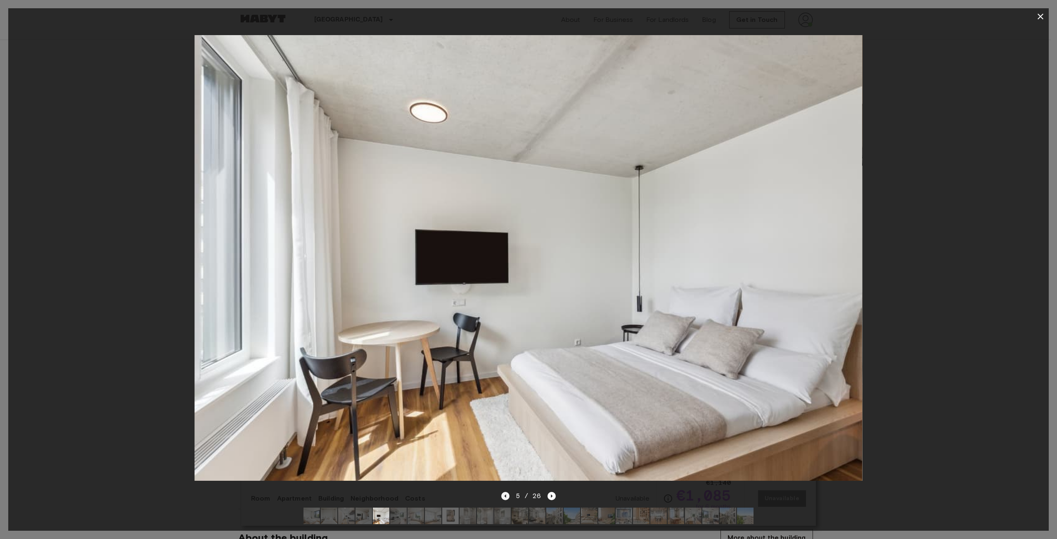
click at [504, 492] on icon "Previous image" at bounding box center [505, 496] width 8 height 8
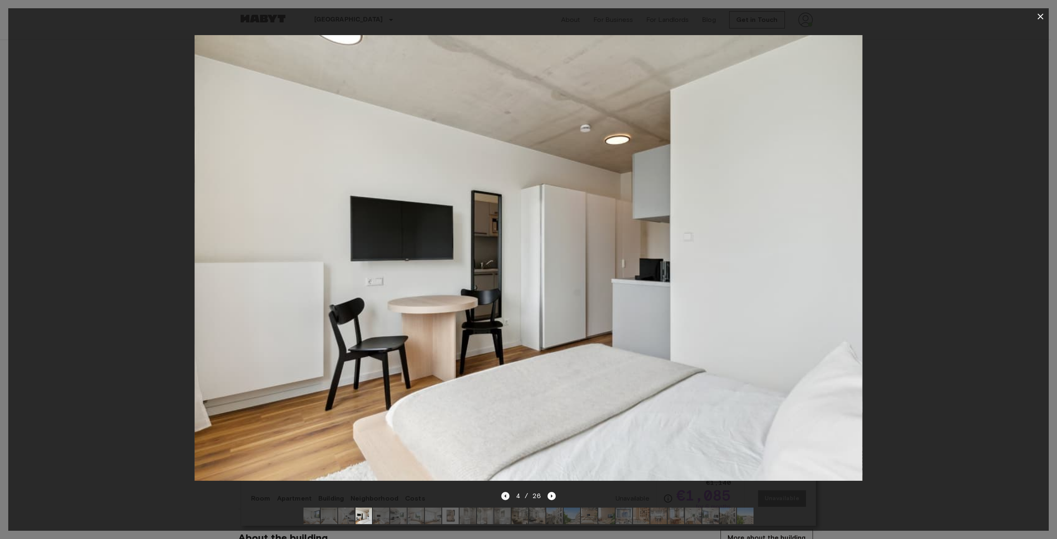
click at [504, 492] on icon "Previous image" at bounding box center [505, 496] width 8 height 8
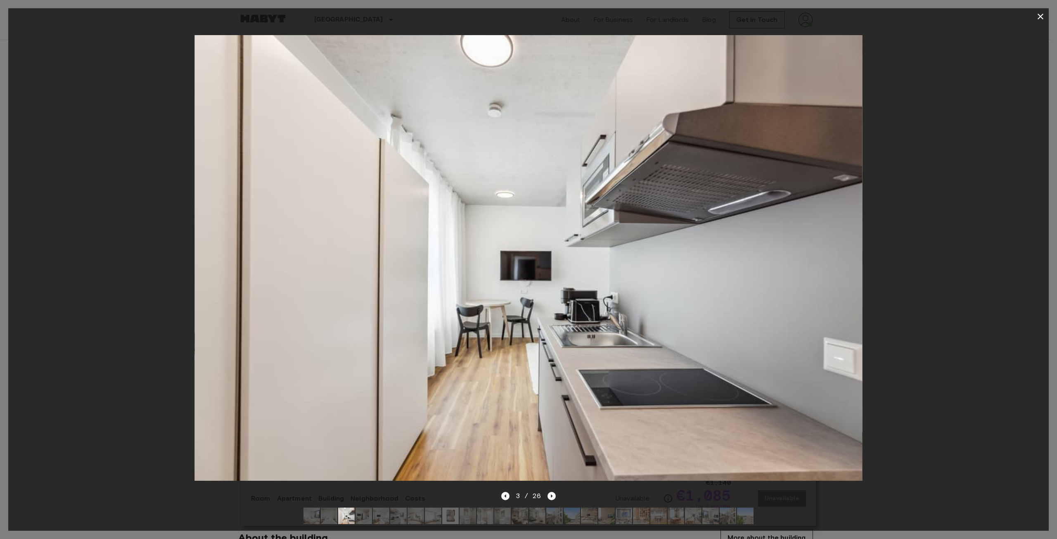
click at [558, 491] on div "3 / 26" at bounding box center [528, 511] width 1041 height 40
click at [322, 508] on img at bounding box center [329, 516] width 17 height 17
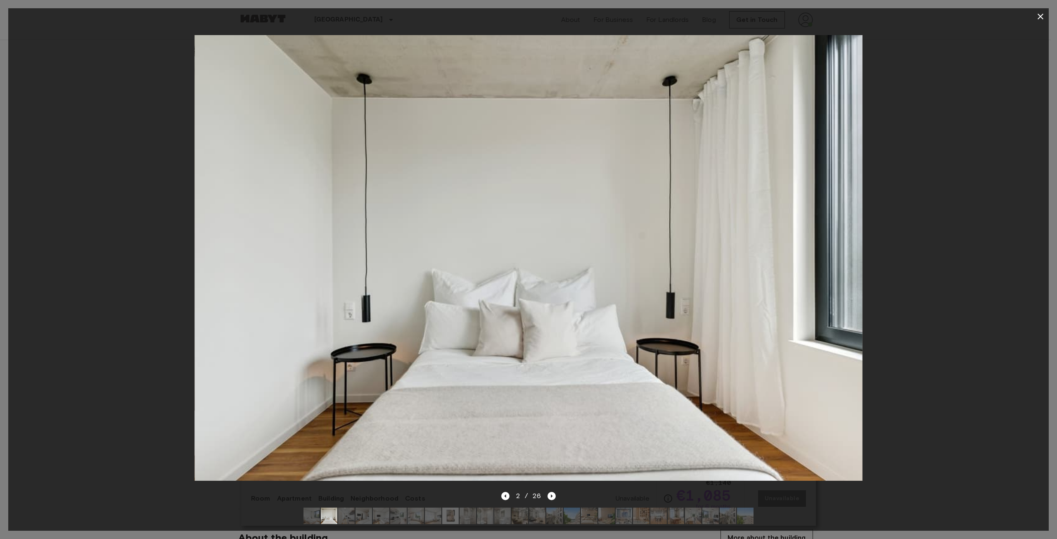
click at [316, 508] on img at bounding box center [312, 516] width 17 height 17
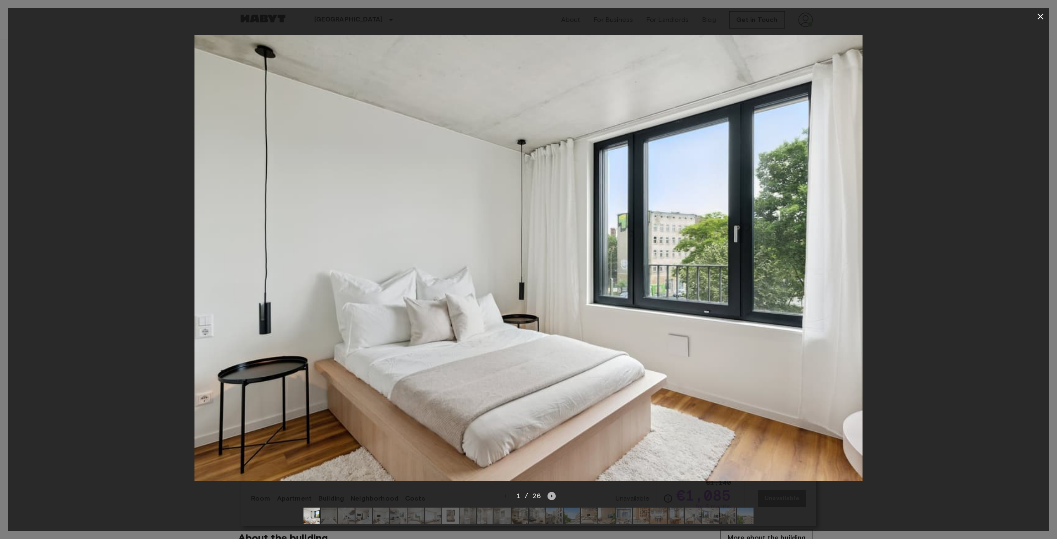
click at [549, 492] on icon "Next image" at bounding box center [552, 496] width 8 height 8
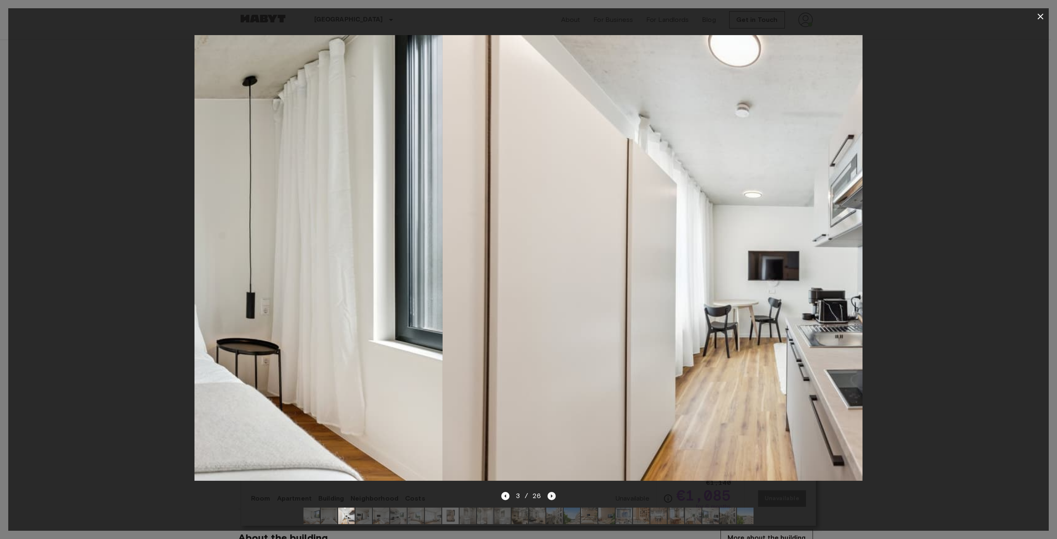
click at [549, 492] on icon "Next image" at bounding box center [552, 496] width 8 height 8
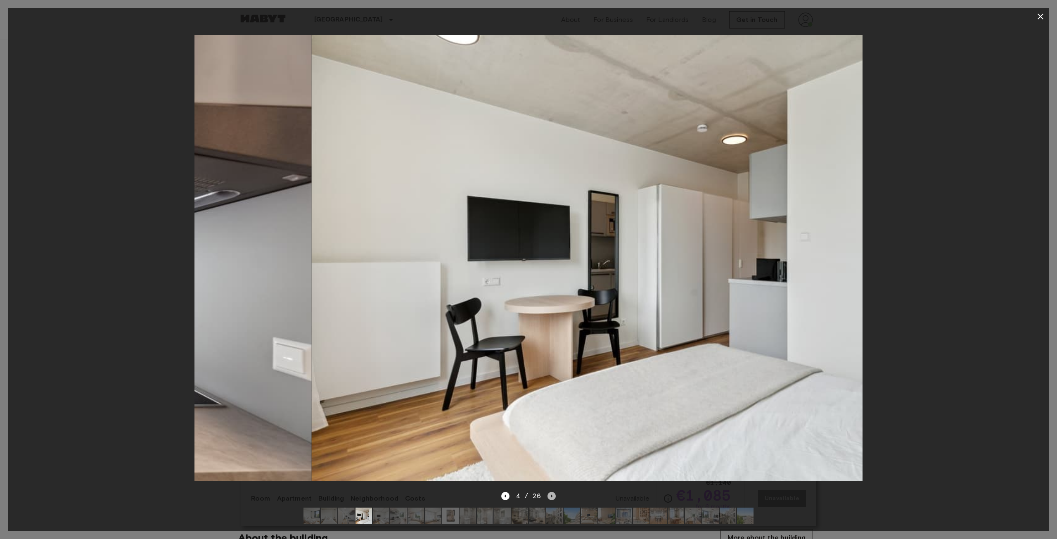
click at [549, 492] on icon "Next image" at bounding box center [552, 496] width 8 height 8
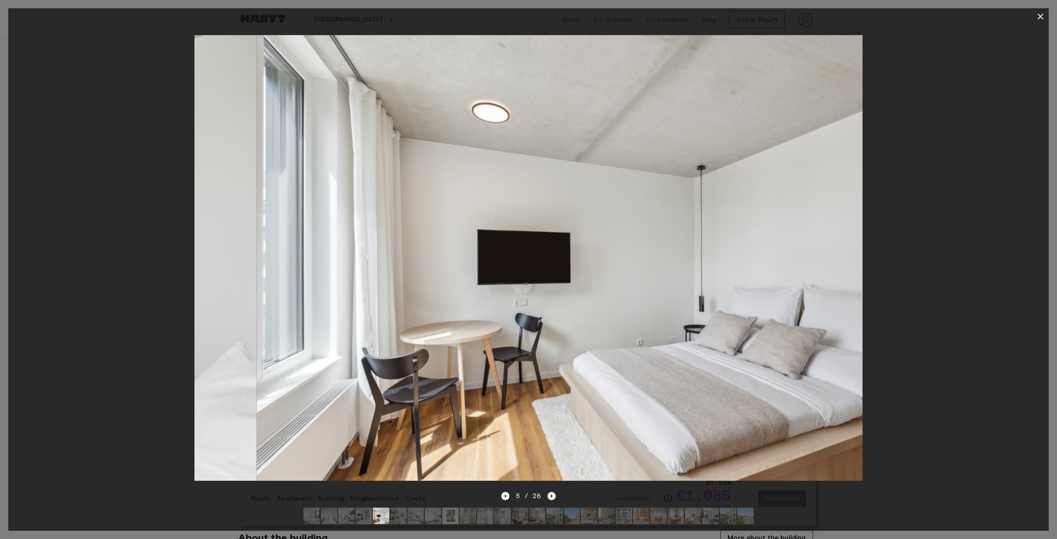
click at [550, 492] on icon "Next image" at bounding box center [552, 496] width 8 height 8
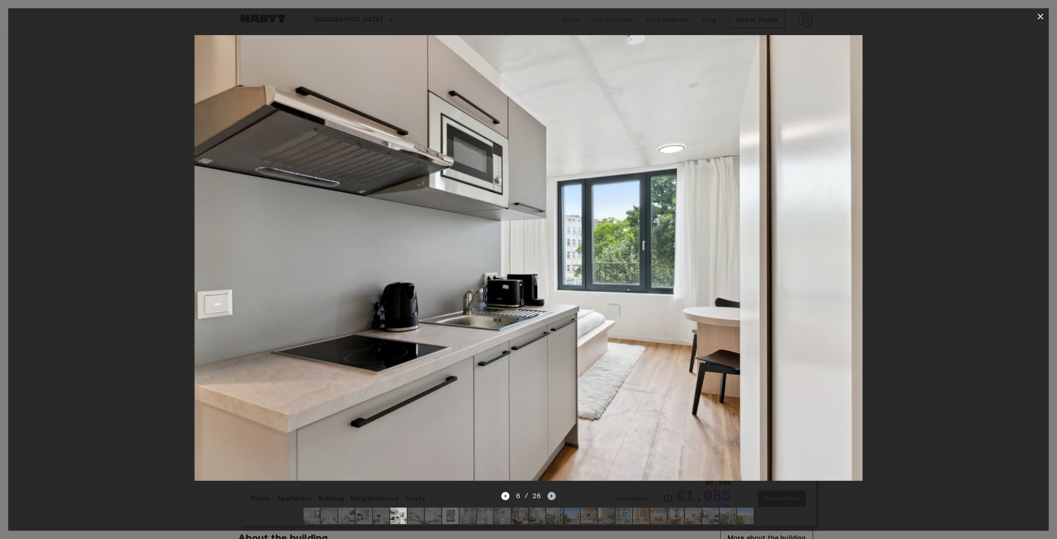
click at [550, 492] on icon "Next image" at bounding box center [552, 496] width 8 height 8
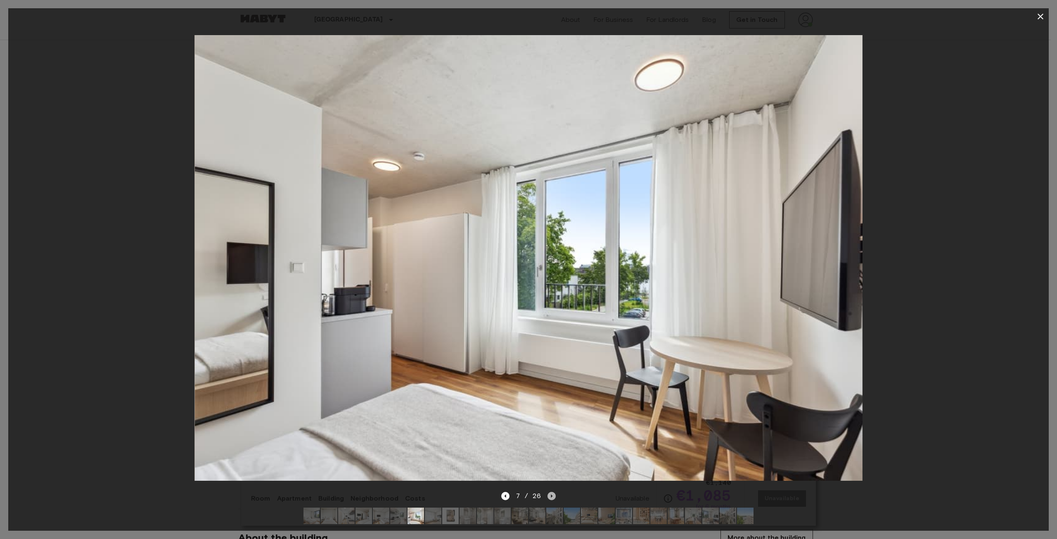
click at [554, 492] on icon "Next image" at bounding box center [552, 496] width 8 height 8
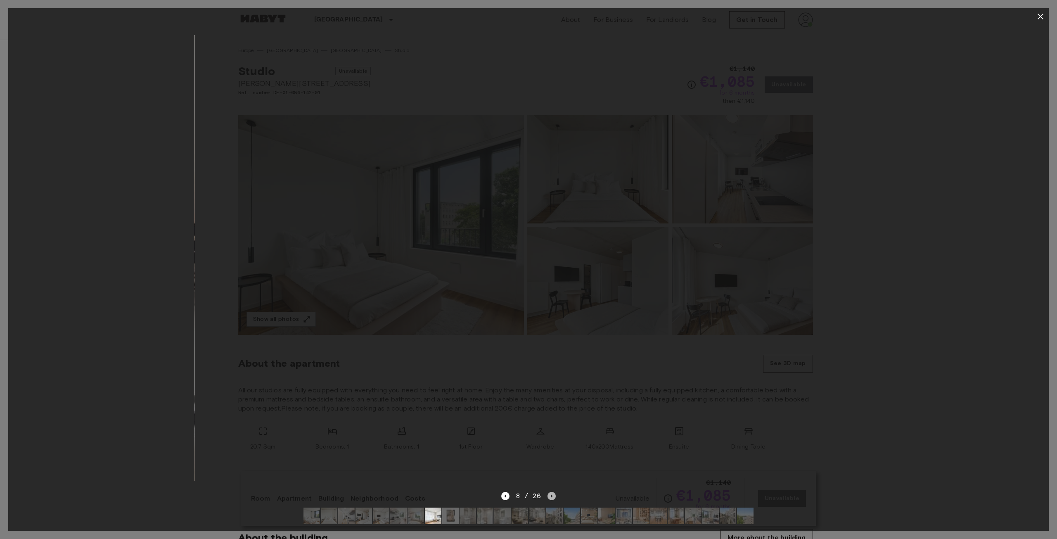
click at [554, 492] on icon "Next image" at bounding box center [552, 496] width 8 height 8
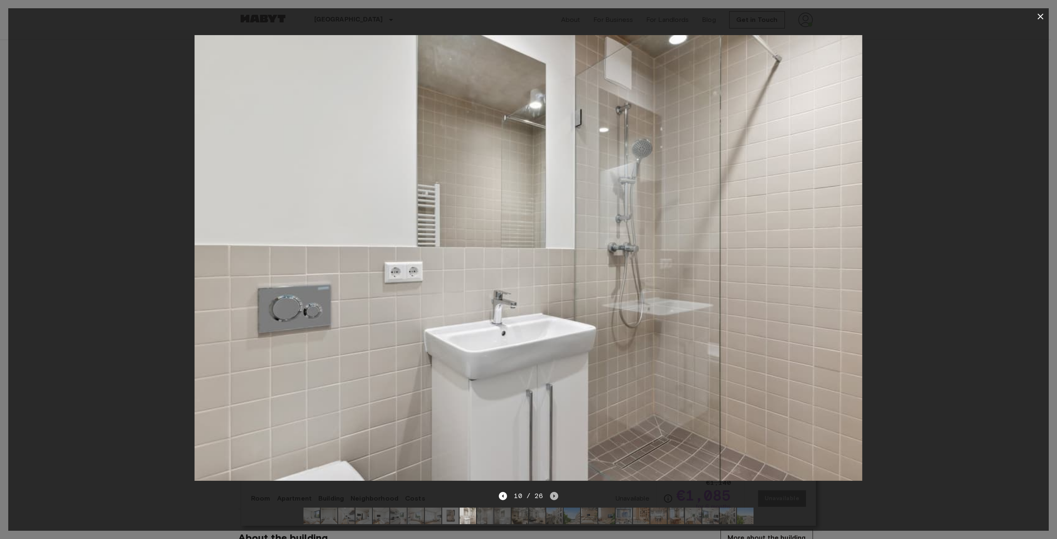
click at [554, 494] on icon "Next image" at bounding box center [555, 495] width 2 height 3
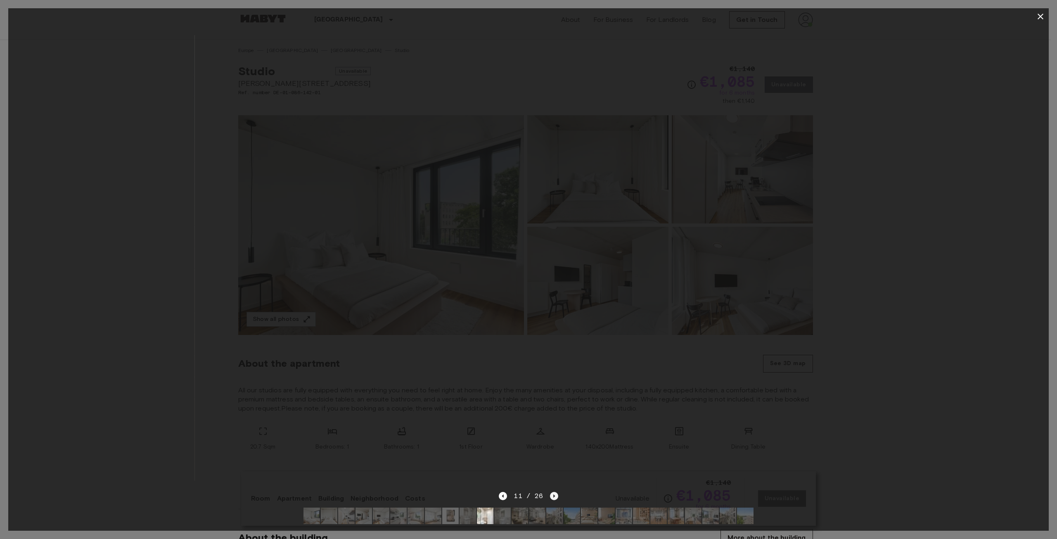
click at [554, 494] on icon "Next image" at bounding box center [555, 495] width 2 height 3
click at [550, 492] on icon "Next image" at bounding box center [554, 496] width 8 height 8
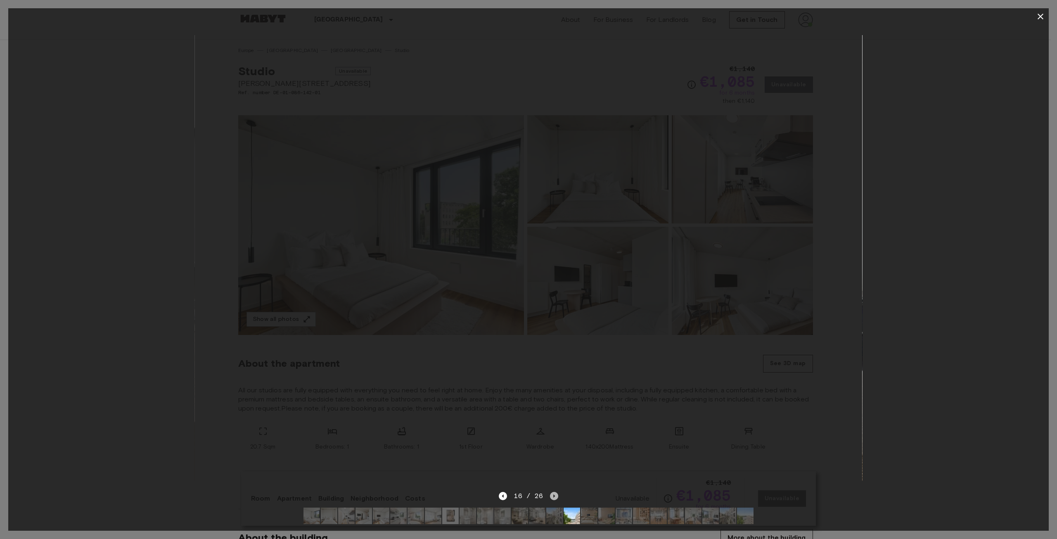
click at [550, 492] on icon "Next image" at bounding box center [554, 496] width 8 height 8
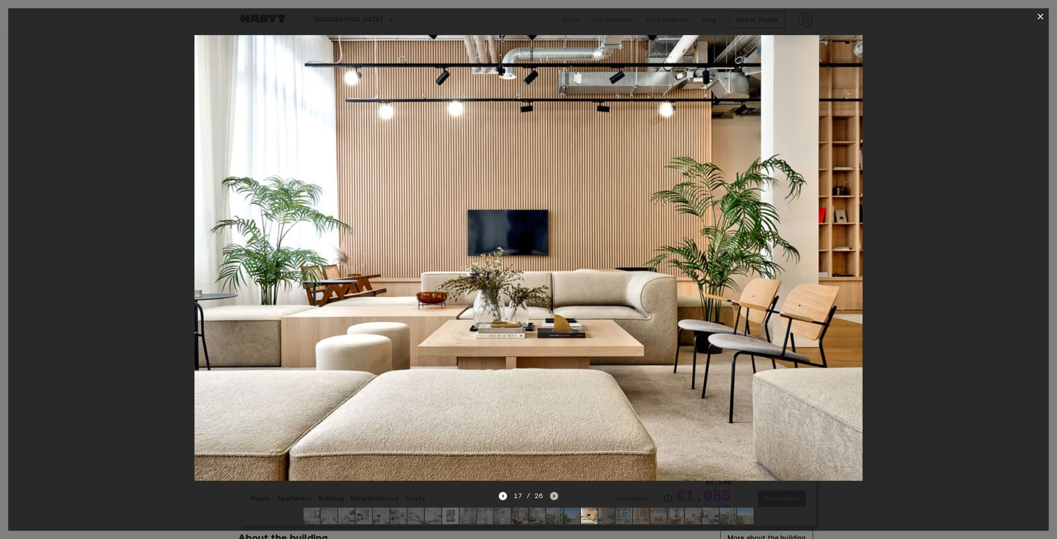
click at [550, 492] on icon "Next image" at bounding box center [554, 496] width 8 height 8
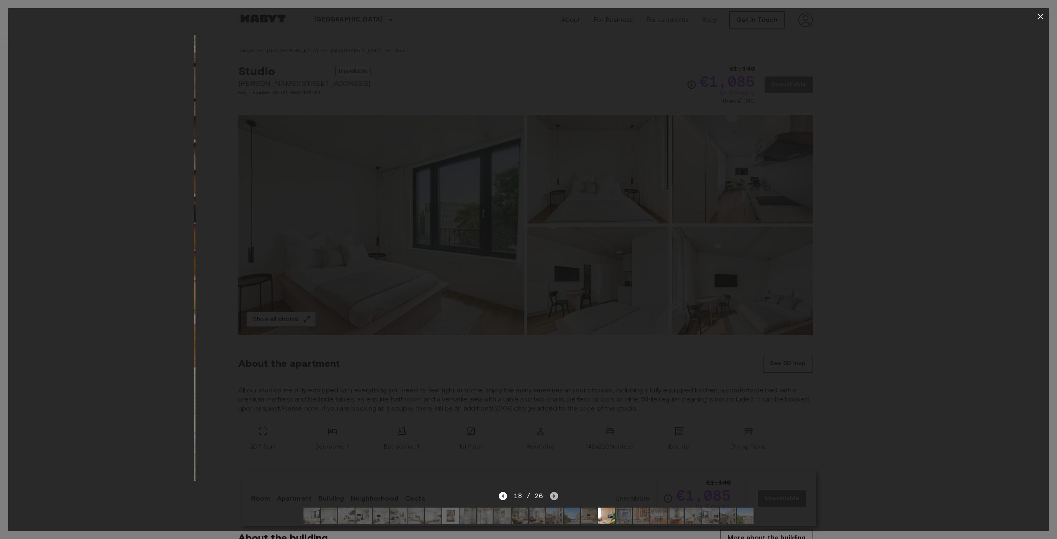
click at [550, 492] on icon "Next image" at bounding box center [554, 496] width 8 height 8
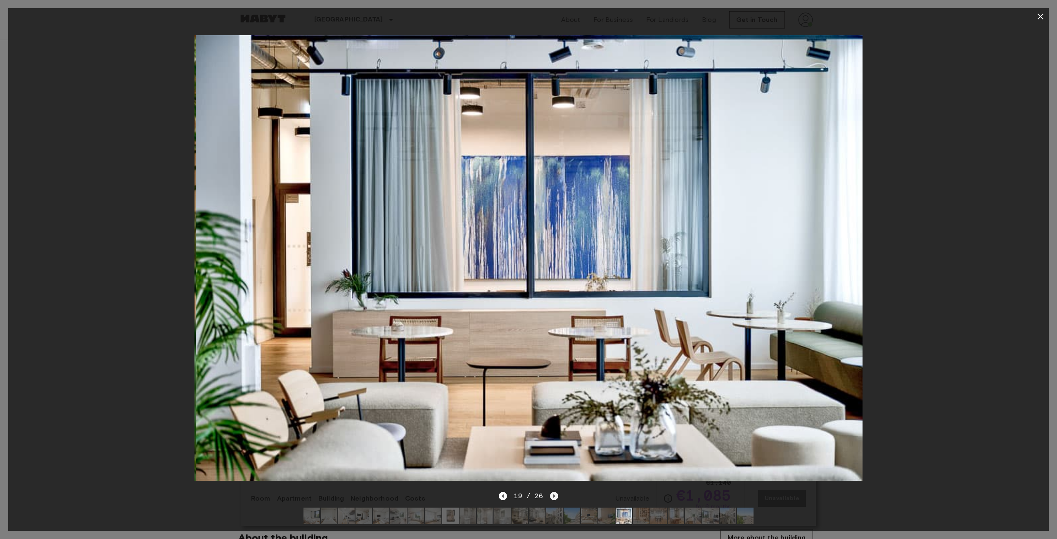
click at [550, 492] on icon "Next image" at bounding box center [554, 496] width 8 height 8
